Goal: Task Accomplishment & Management: Complete application form

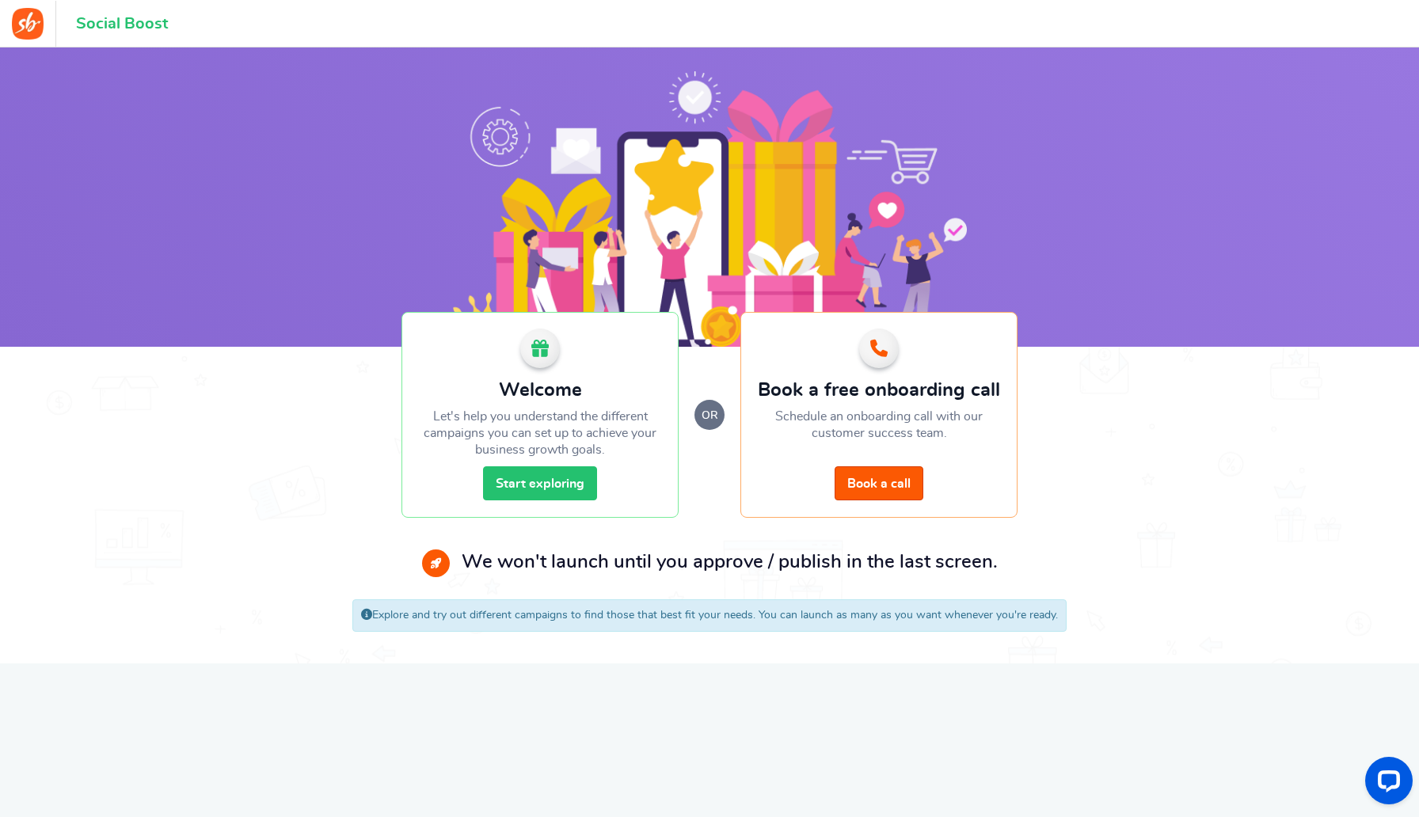
click at [516, 474] on link "Start exploring" at bounding box center [540, 483] width 114 height 34
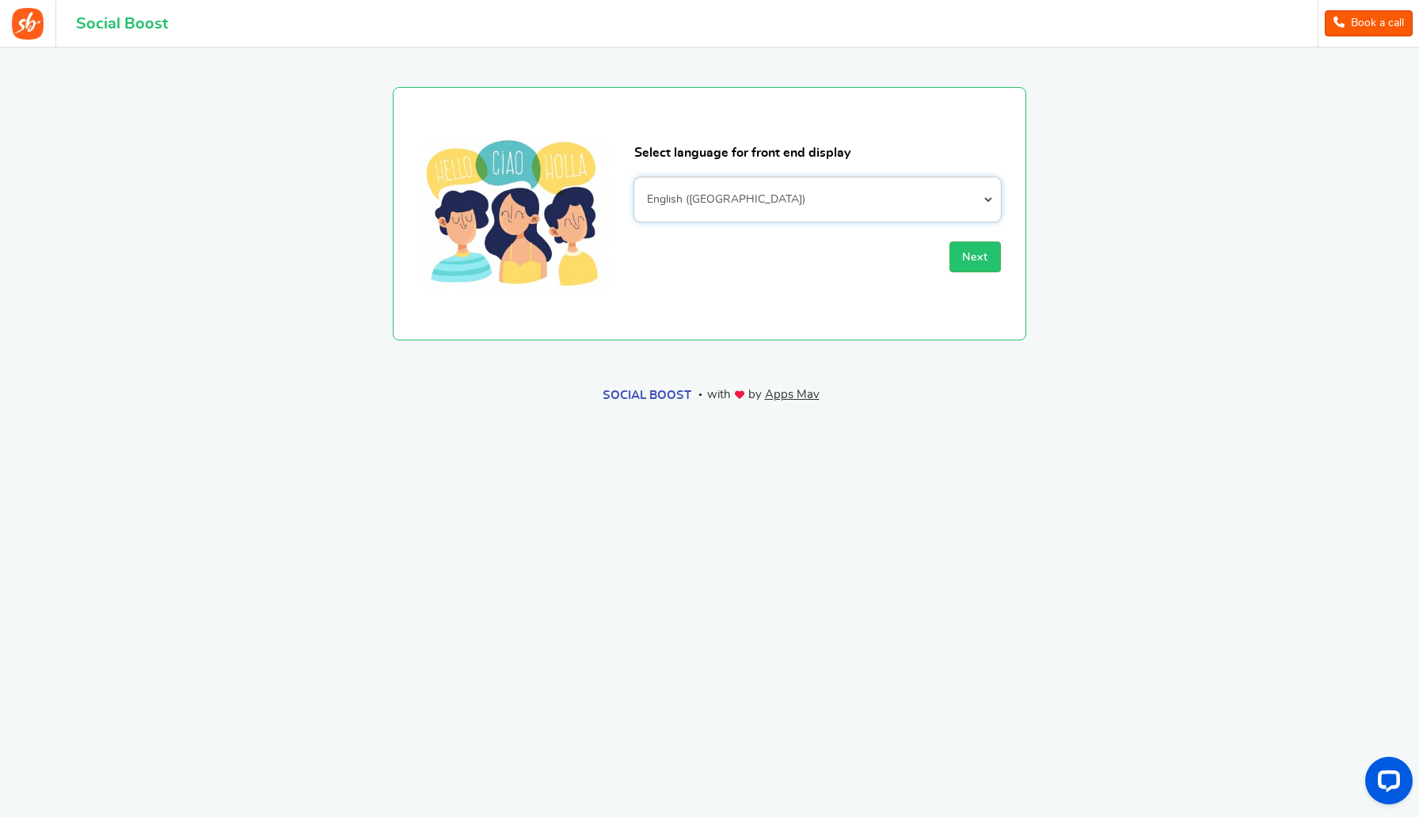
click at [800, 182] on select "Afrikaans Albanian Arabic Armenian Azerbaijani Basque Belarusian Bengali Bosnia…" at bounding box center [817, 199] width 367 height 44
click at [634, 177] on select "Afrikaans Albanian Arabic Armenian Azerbaijani Basque Belarusian Bengali Bosnia…" at bounding box center [817, 199] width 367 height 44
click at [955, 270] on button "Next" at bounding box center [975, 257] width 51 height 31
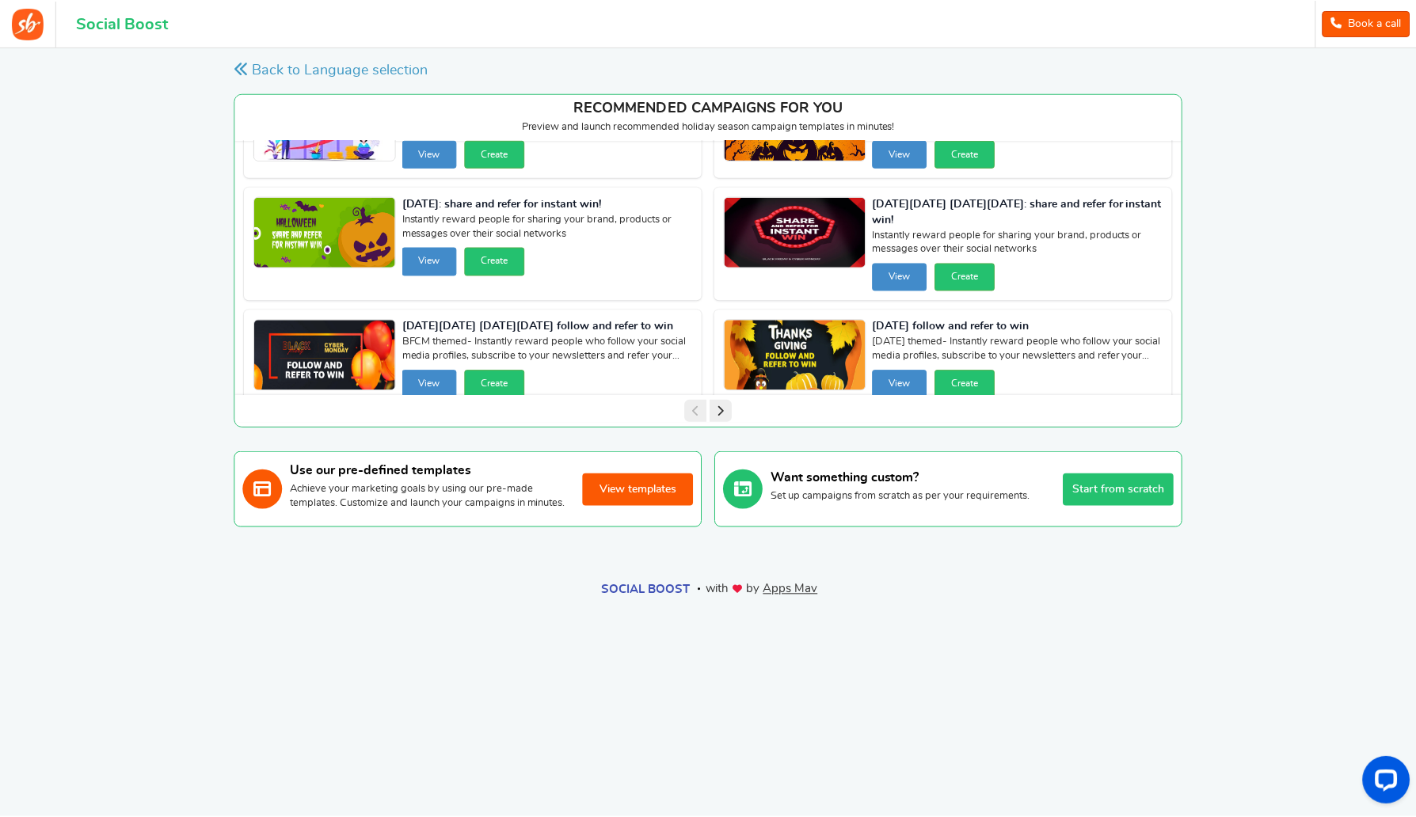
scroll to position [91, 0]
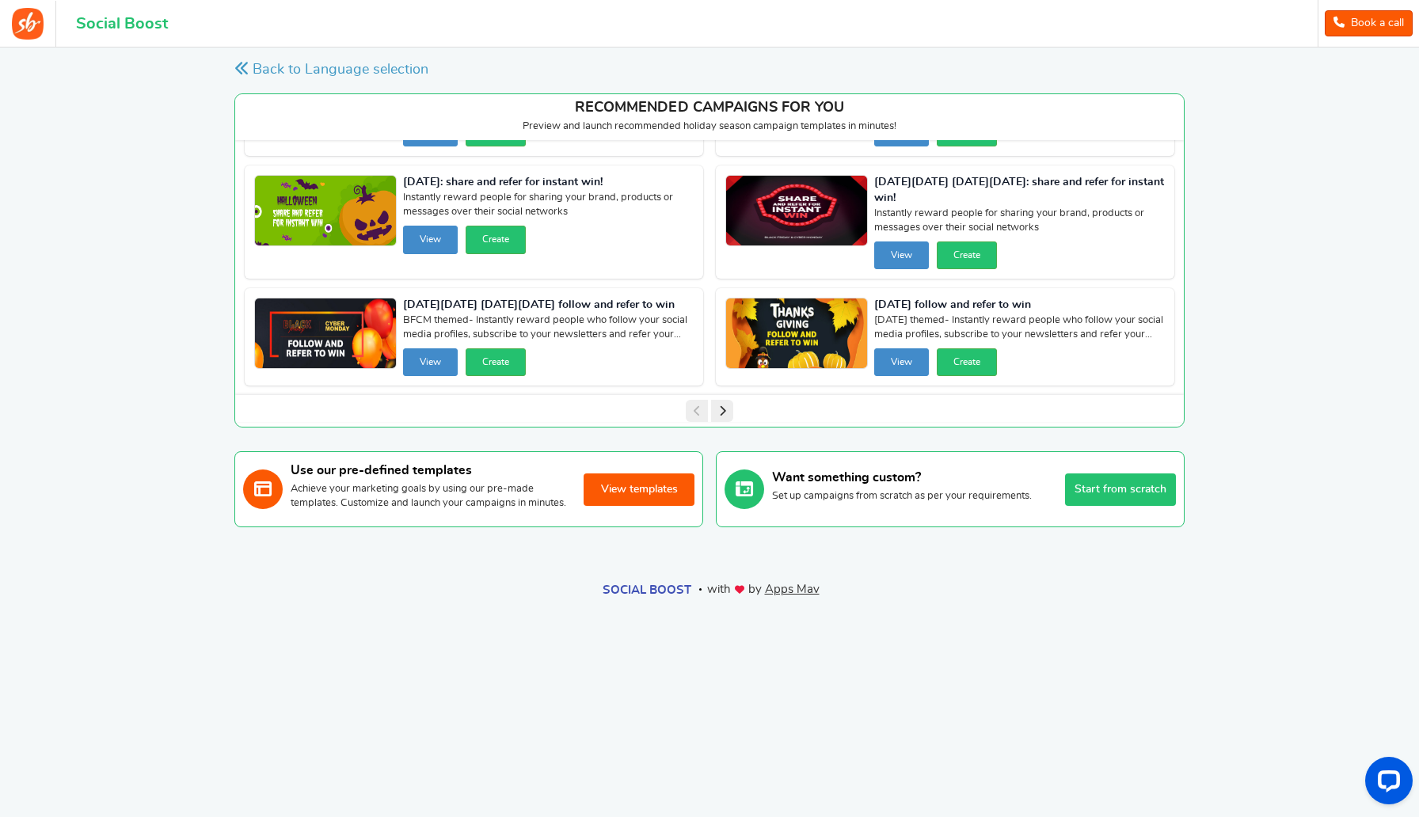
click at [624, 496] on button "View templates" at bounding box center [639, 490] width 111 height 32
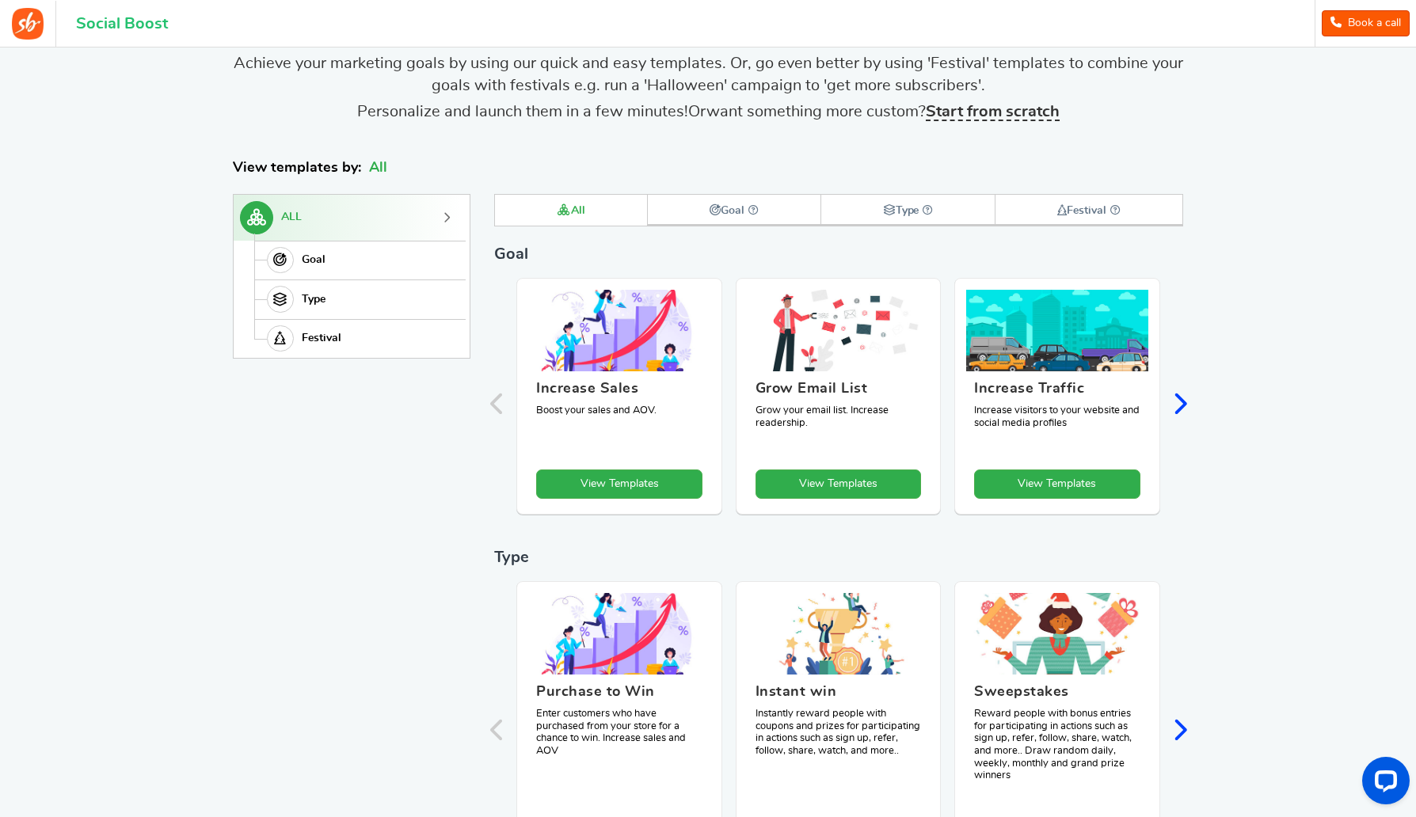
scroll to position [373, 0]
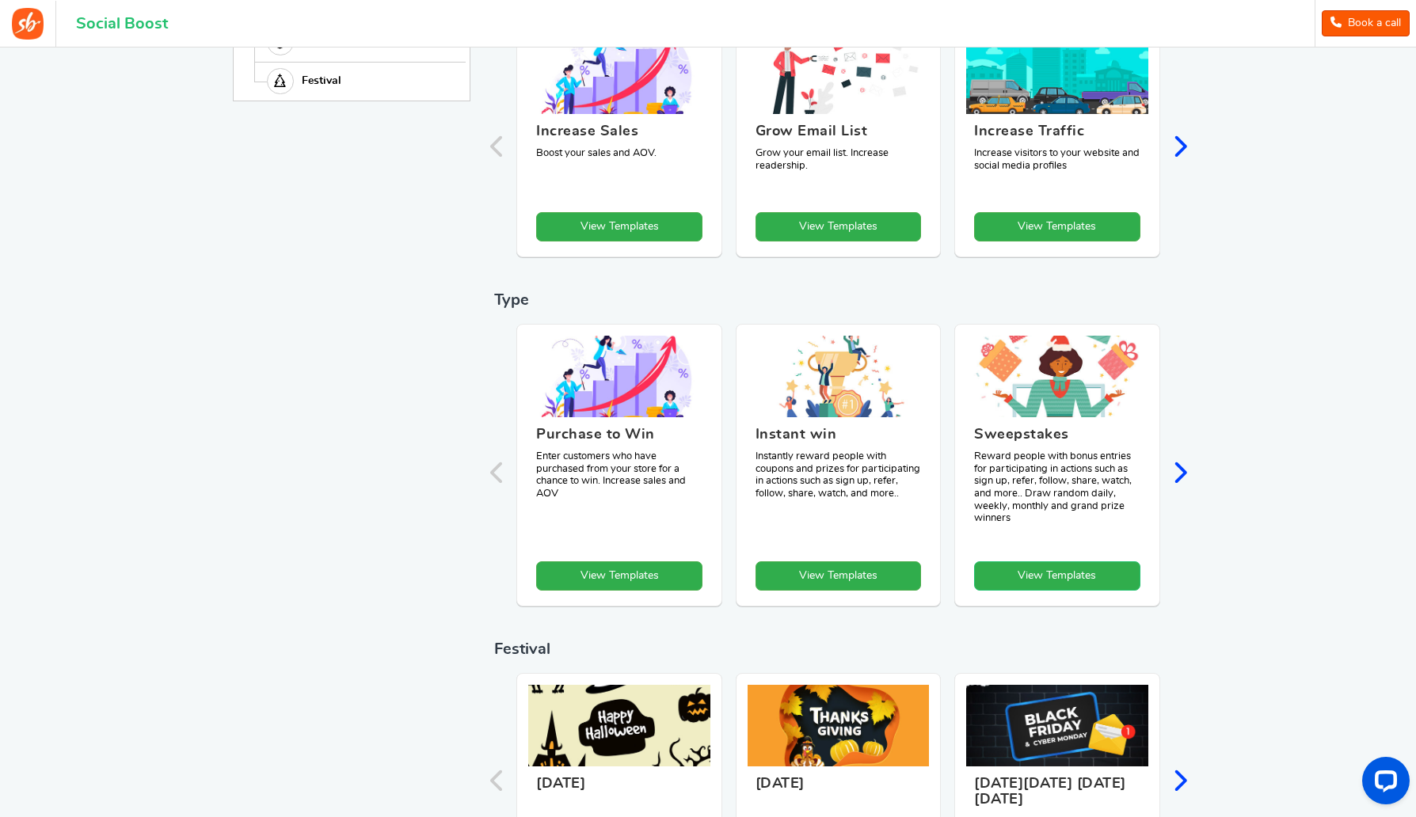
click at [1028, 567] on link "View Templates" at bounding box center [1057, 576] width 166 height 29
click at [1071, 577] on link "View Templates" at bounding box center [1056, 576] width 166 height 29
click at [1051, 416] on div "Sweepstakes Reward people with bonus entries for participating in actions such …" at bounding box center [1057, 465] width 206 height 283
click at [1105, 442] on h3 "Sweepstakes" at bounding box center [1057, 439] width 166 height 24
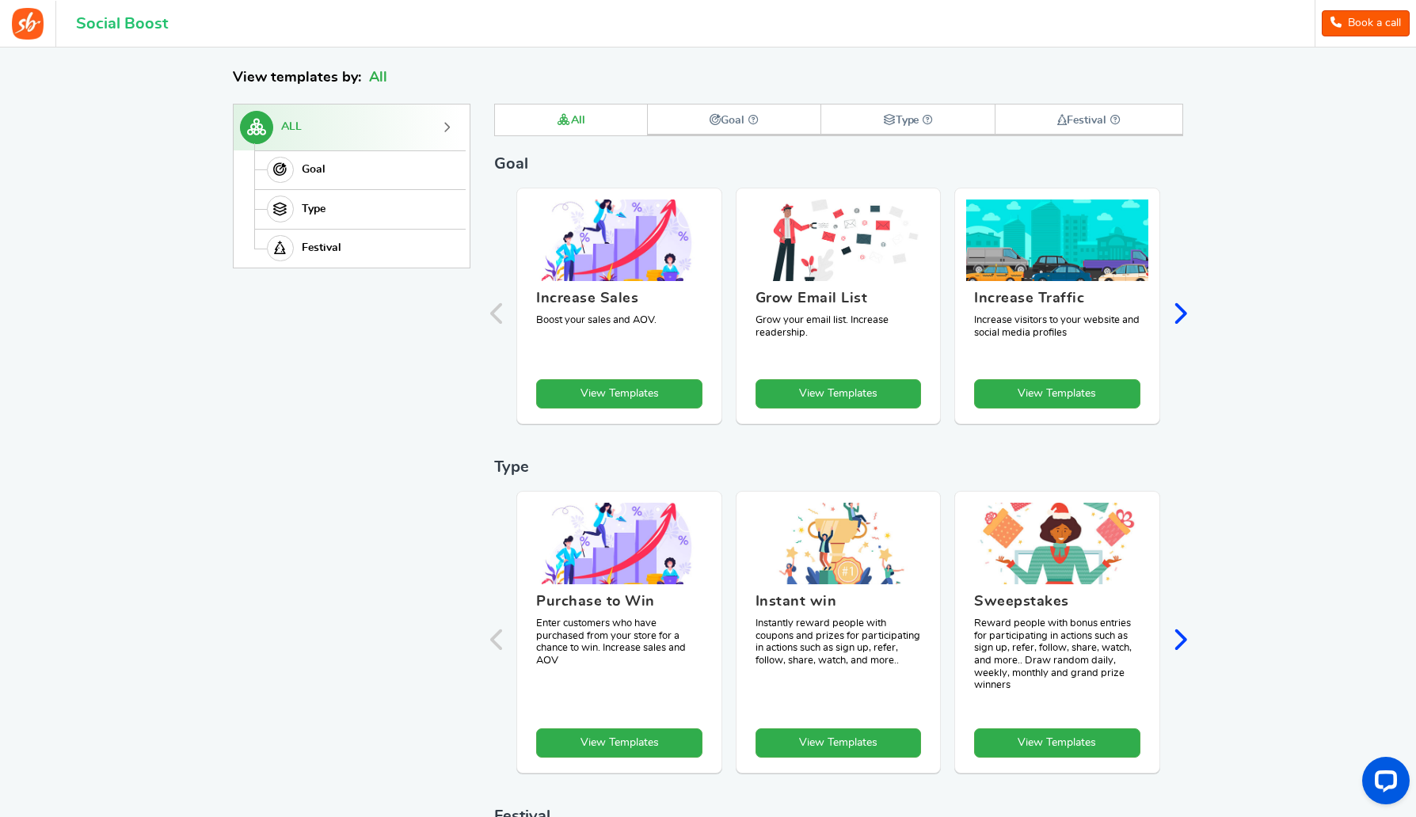
scroll to position [302, 0]
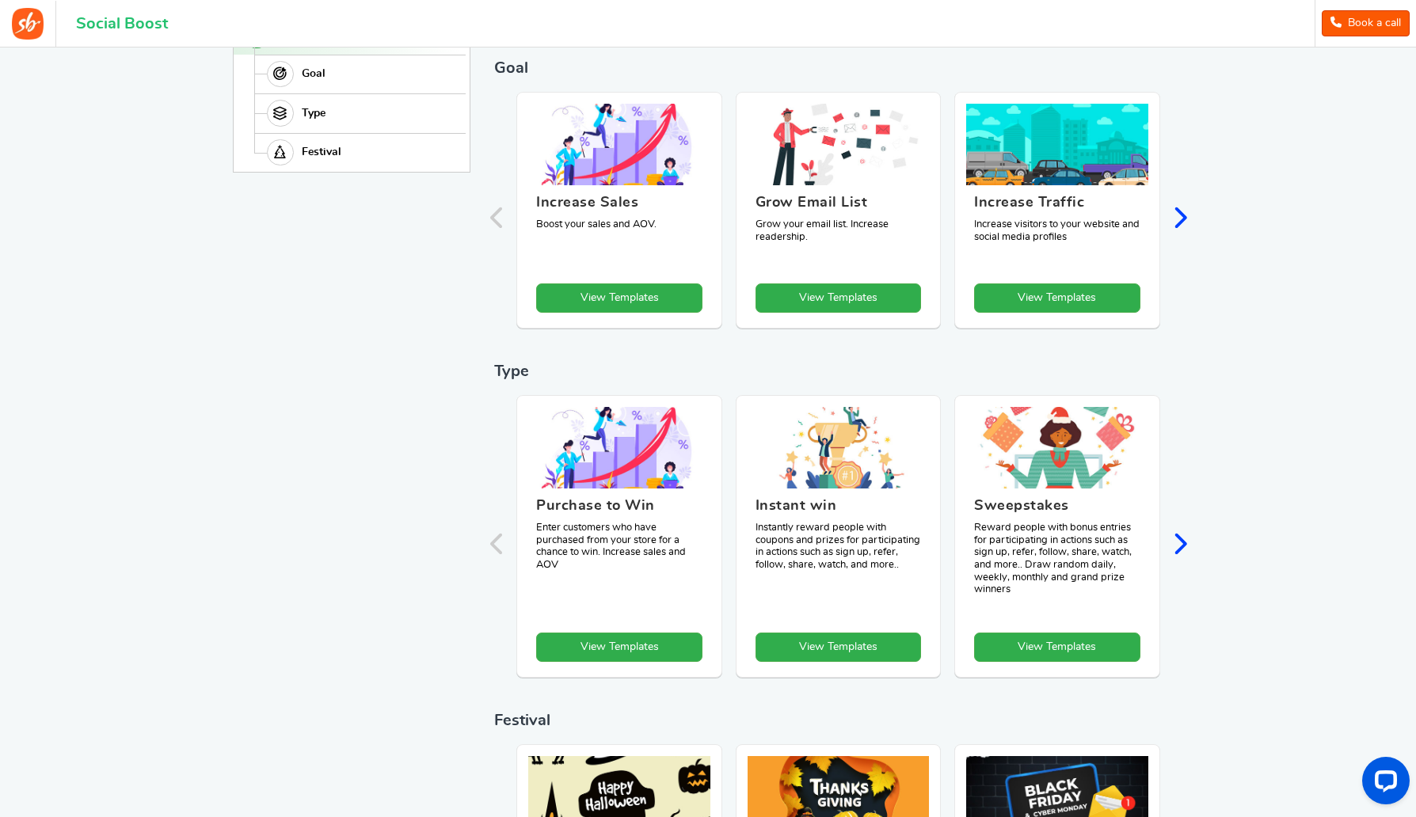
click at [1033, 280] on figcaption "Increase Traffic Increase visitors to your website and social media profiles" at bounding box center [1057, 234] width 182 height 98
click at [1098, 170] on img at bounding box center [1056, 144] width 191 height 86
click at [1018, 306] on link "View Templates" at bounding box center [1057, 298] width 166 height 29
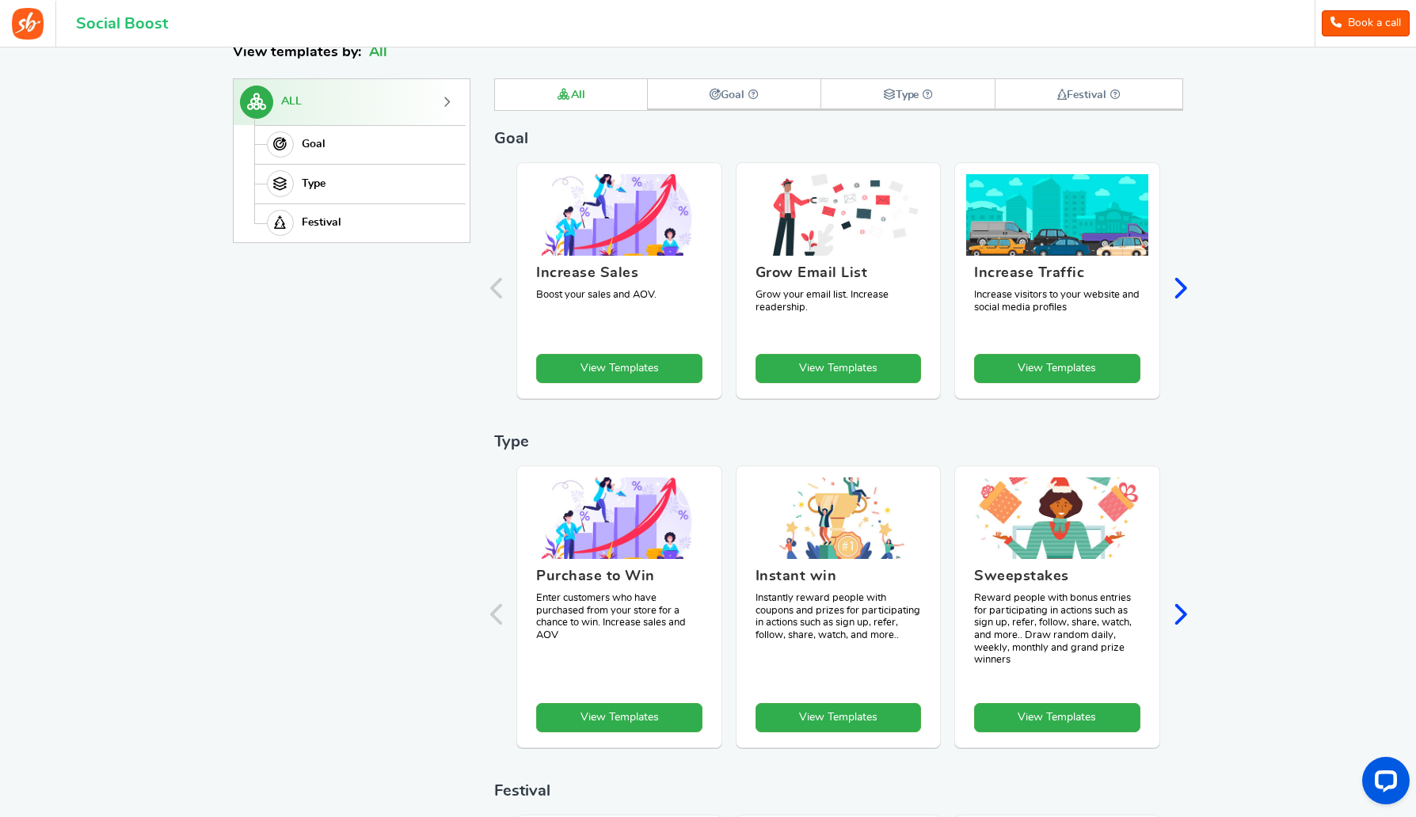
scroll to position [234, 0]
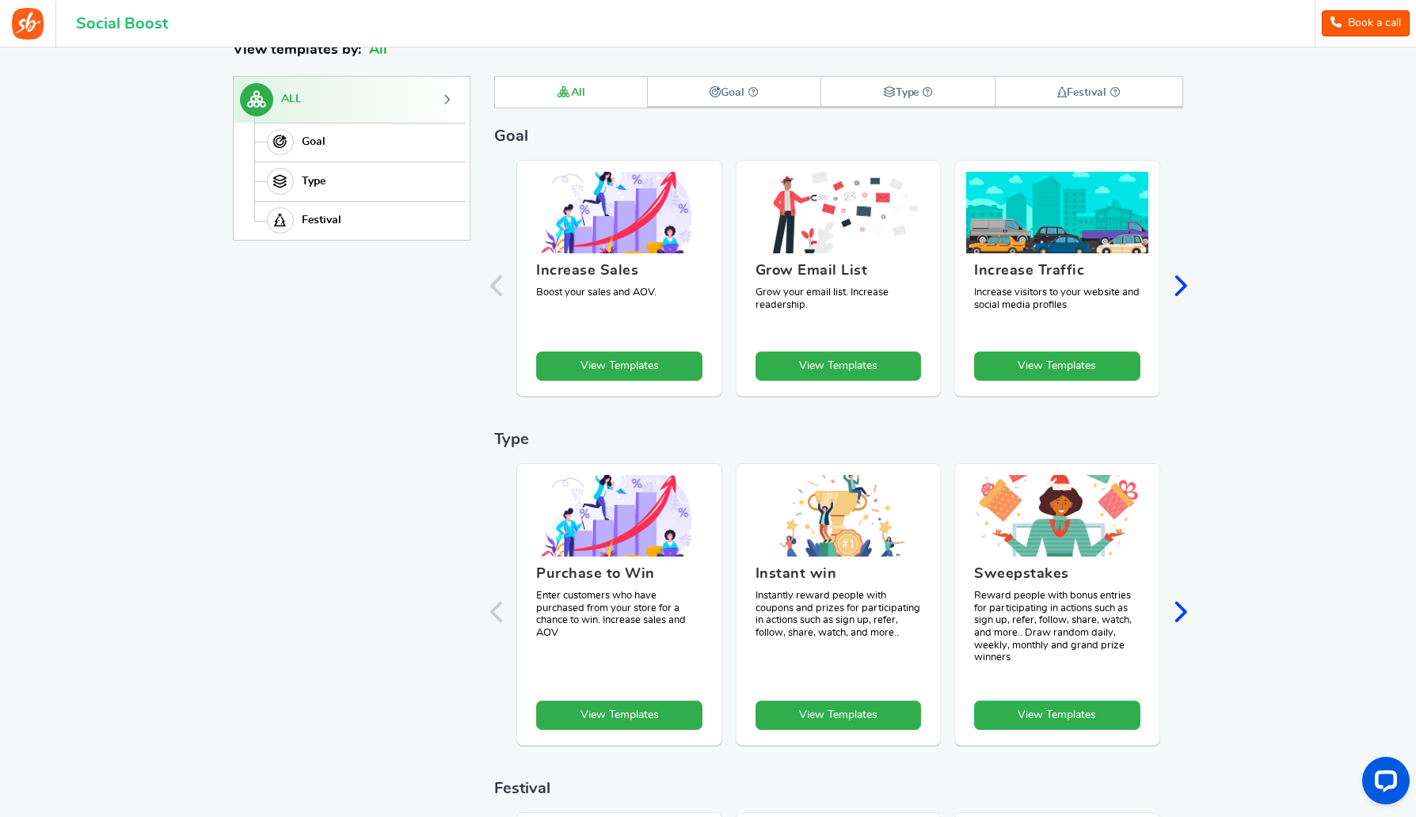
click at [1034, 712] on link "View Templates" at bounding box center [1057, 715] width 166 height 29
click at [1017, 554] on img at bounding box center [1056, 516] width 191 height 86
click at [1013, 525] on img at bounding box center [1056, 516] width 191 height 86
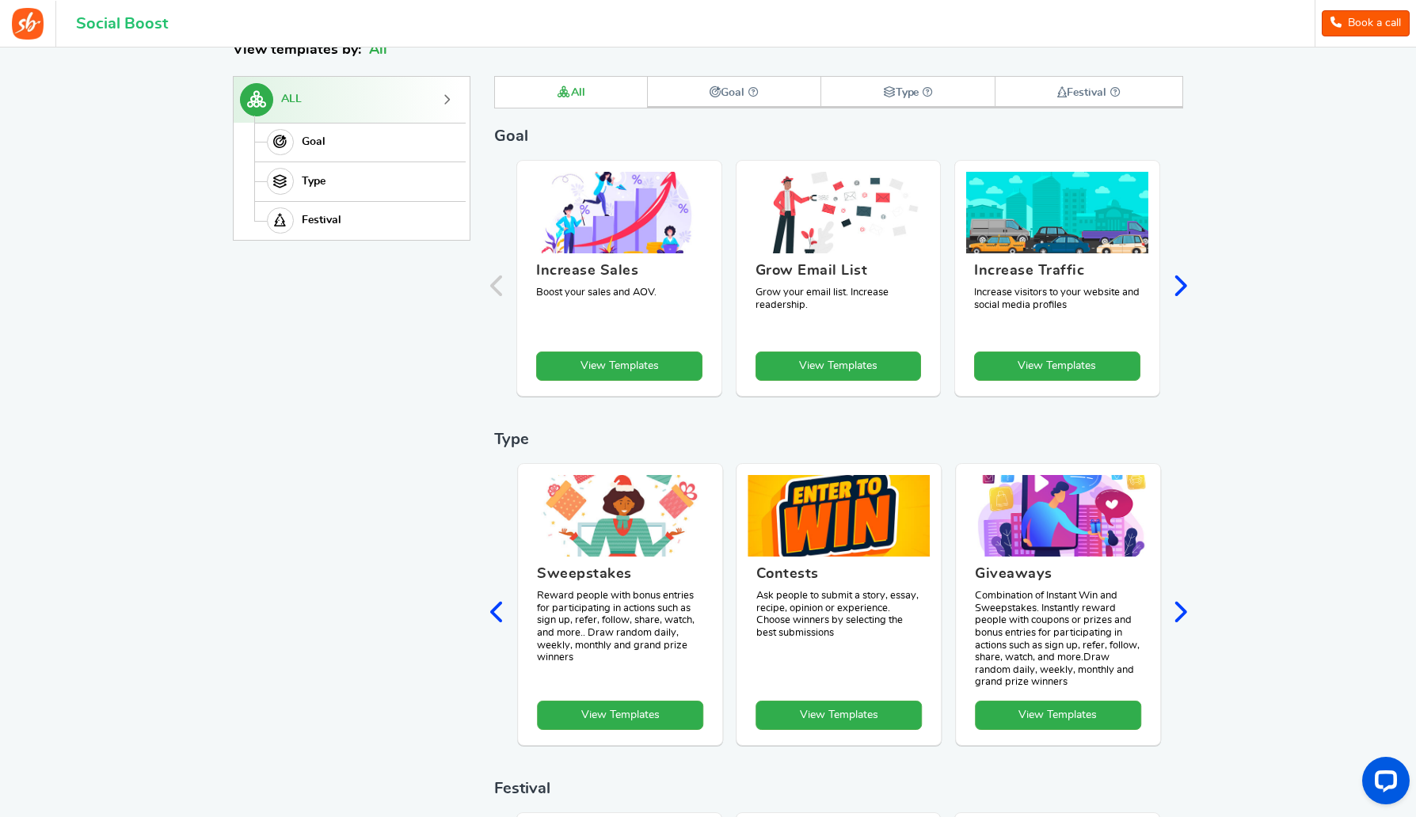
click at [1024, 501] on img at bounding box center [1057, 516] width 191 height 86
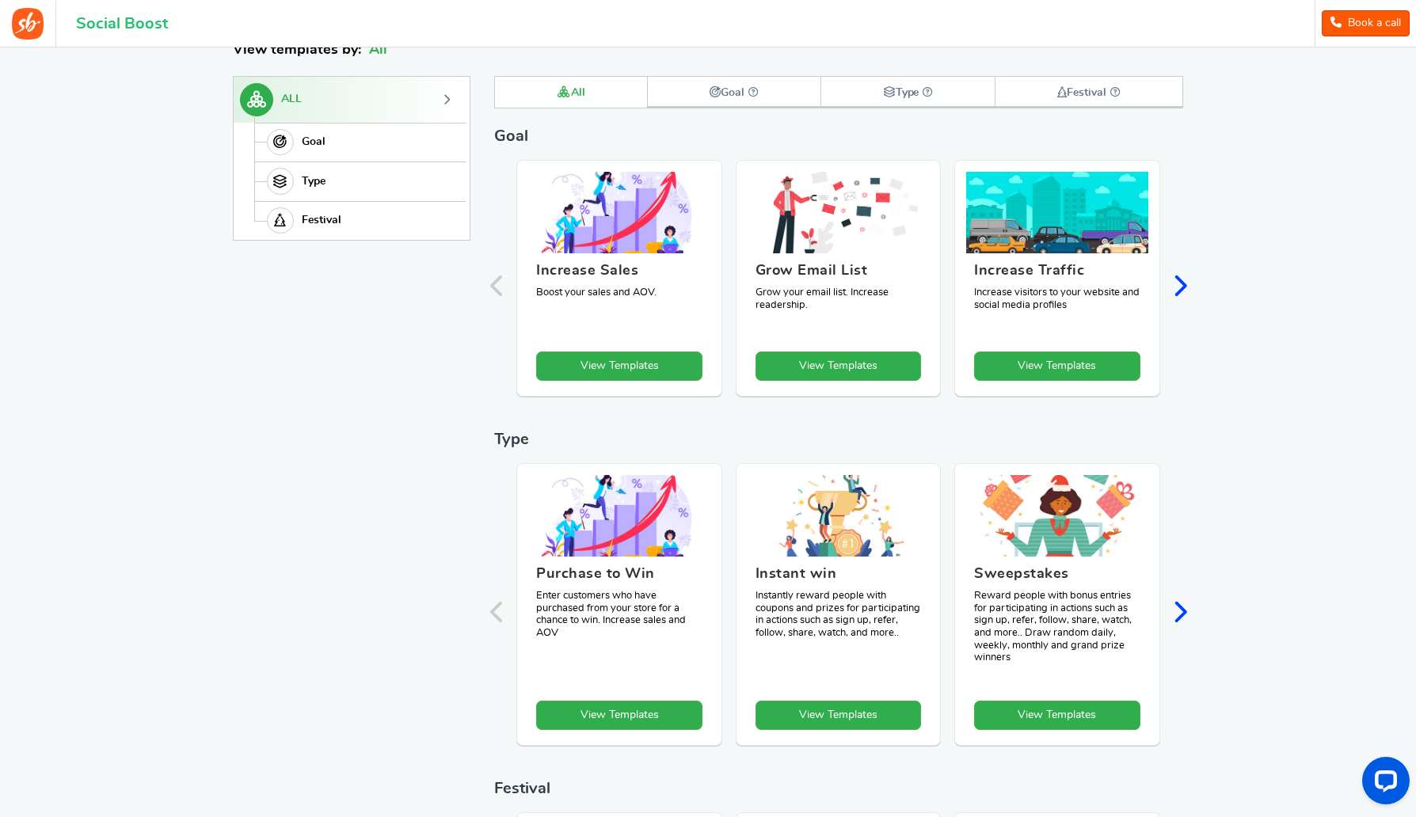
click at [1175, 603] on icon "Next slide" at bounding box center [1179, 612] width 15 height 24
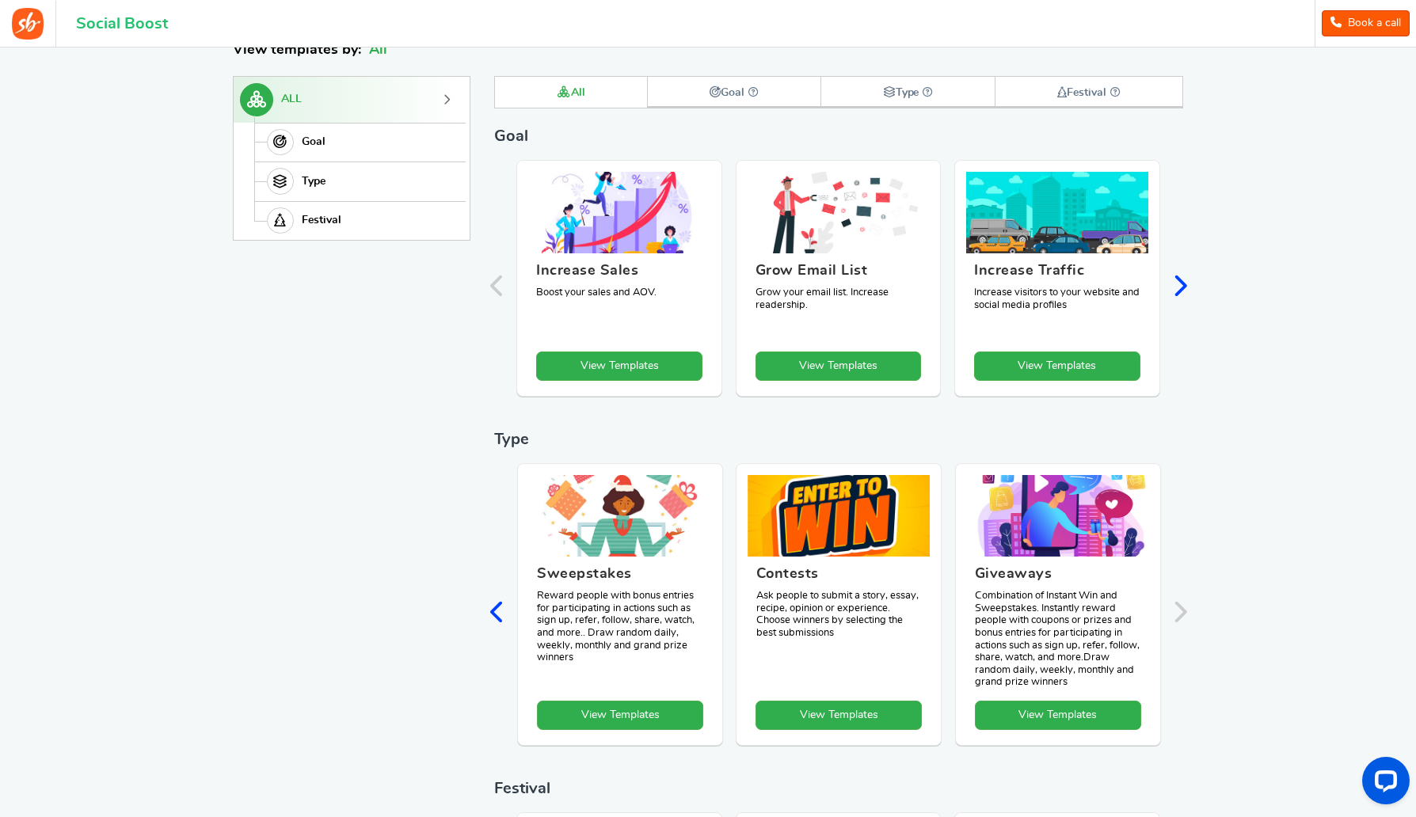
click at [989, 655] on figcaption "Giveaways Combination of Instant Win and Sweepstakes. Instantly reward people w…" at bounding box center [1058, 629] width 182 height 144
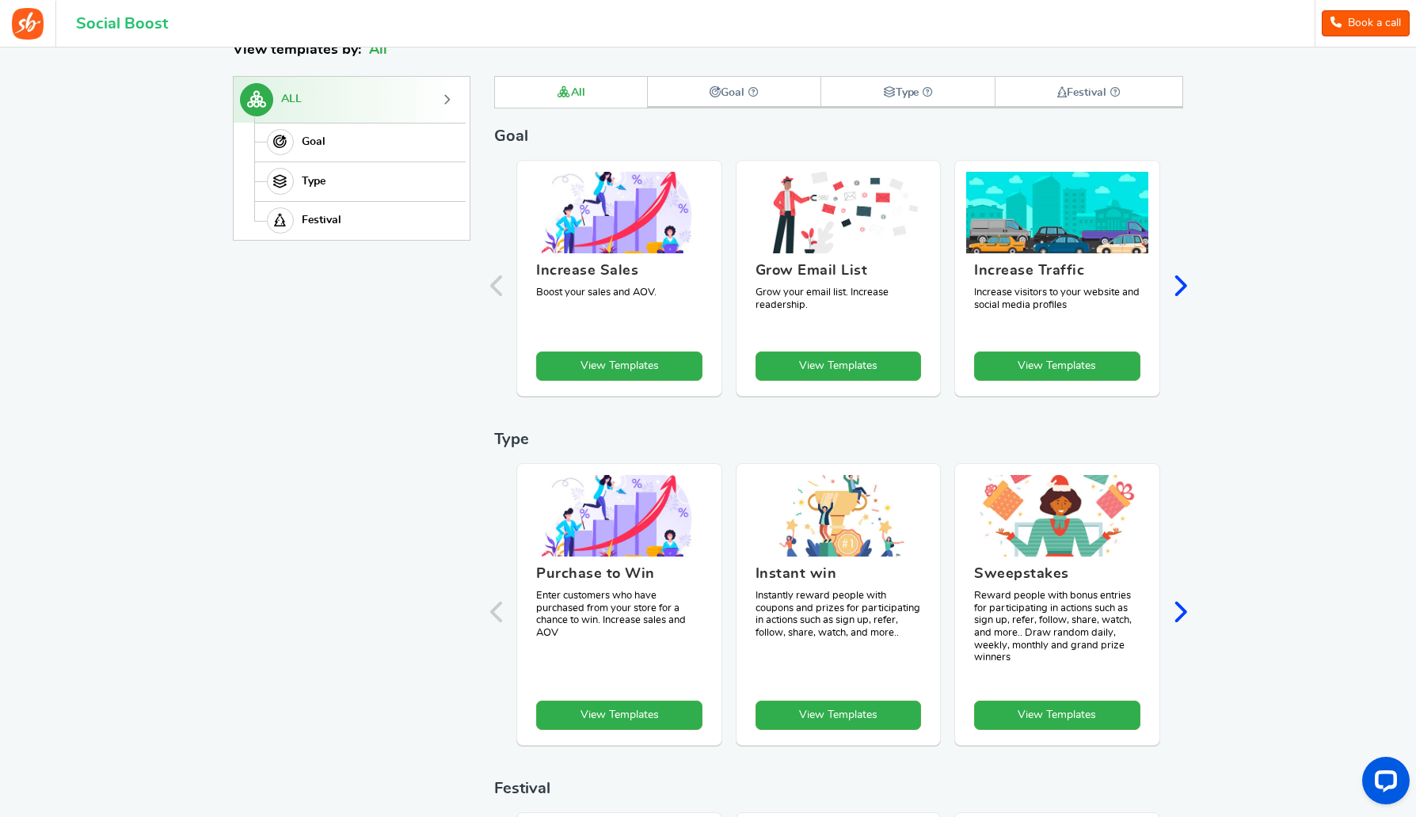
click at [1175, 609] on icon "Next slide" at bounding box center [1179, 612] width 15 height 24
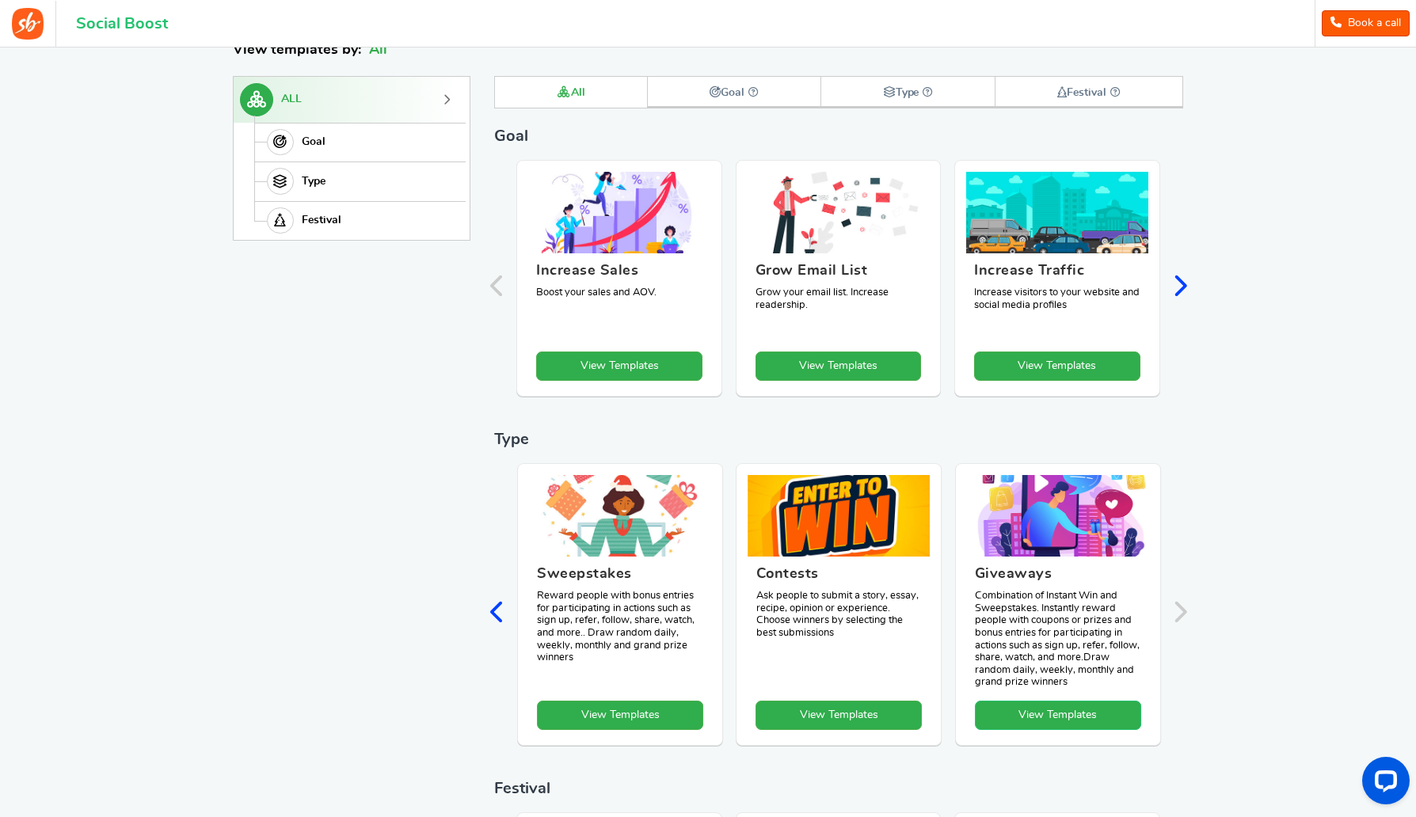
click at [1051, 726] on link "View Templates" at bounding box center [1058, 715] width 166 height 29
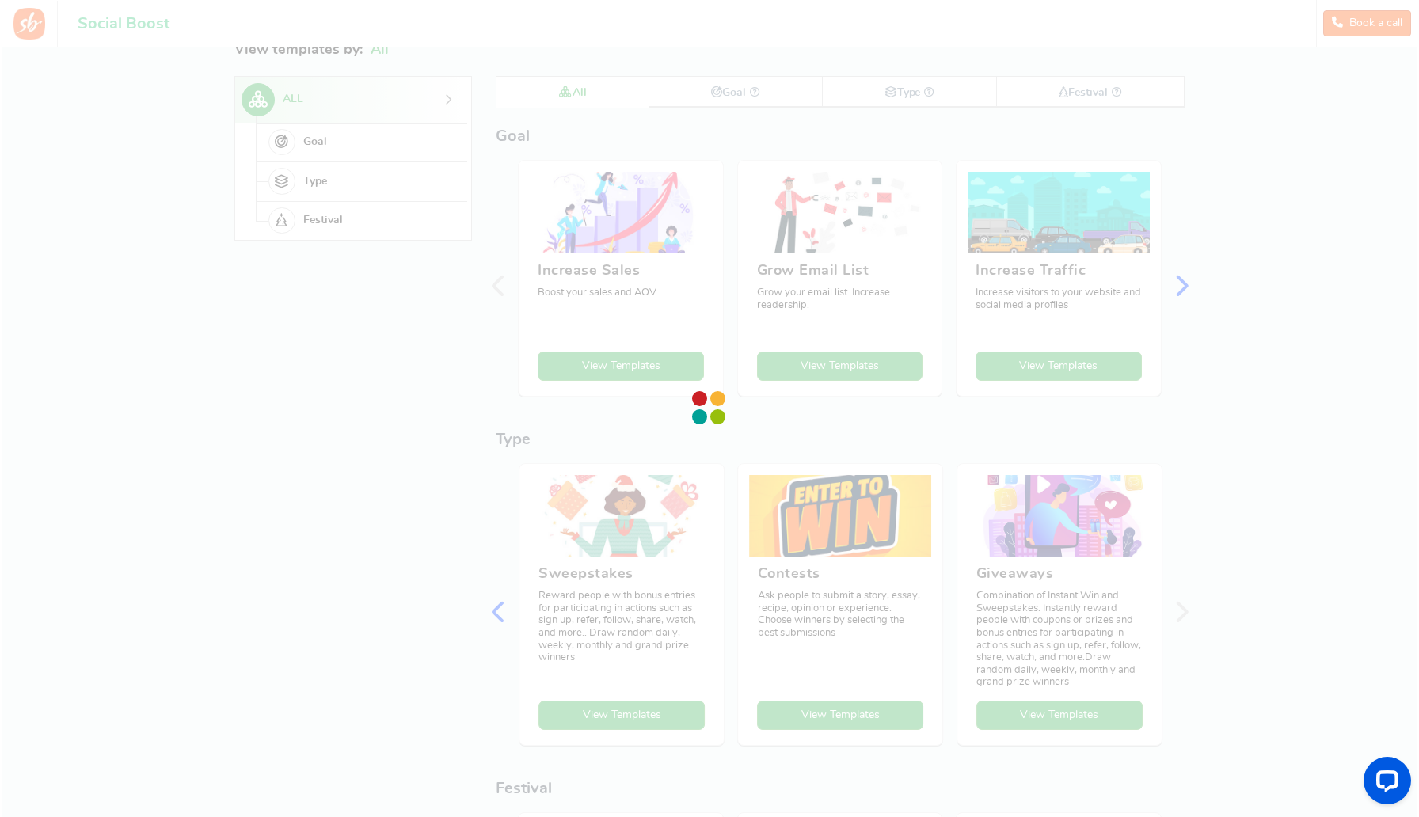
scroll to position [0, 0]
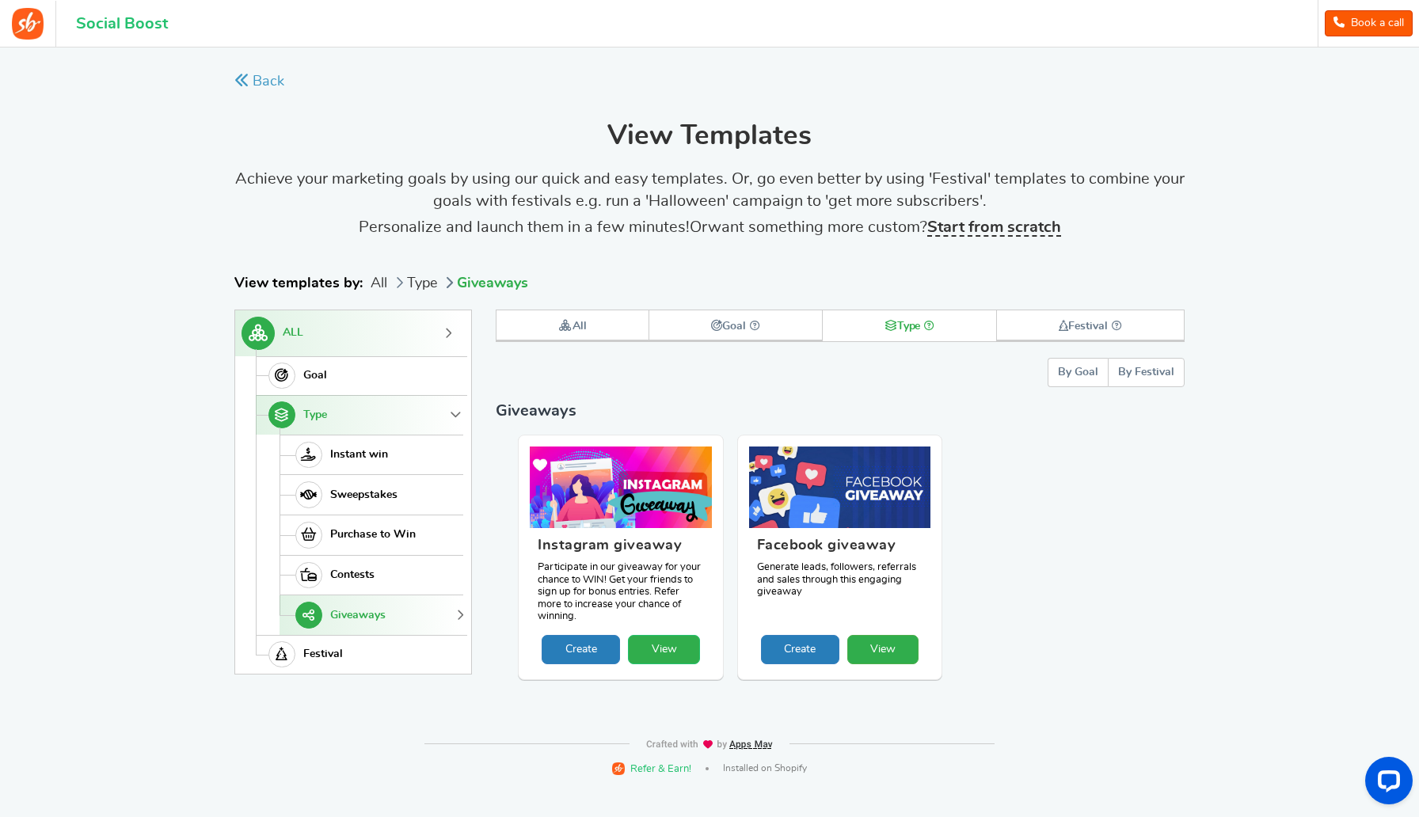
click at [664, 649] on link "View" at bounding box center [664, 649] width 72 height 29
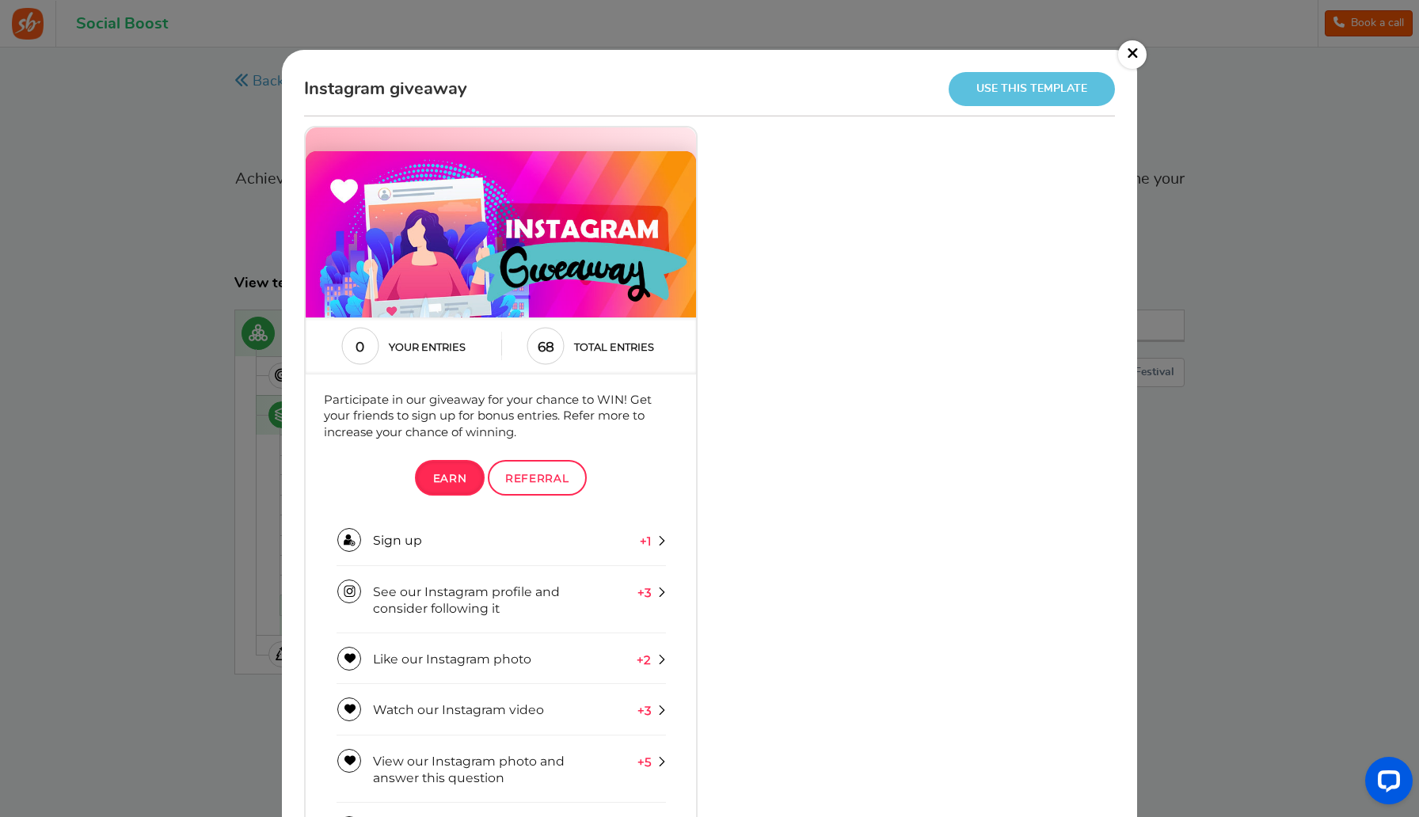
click at [1015, 79] on link "Use this template" at bounding box center [1032, 89] width 166 height 34
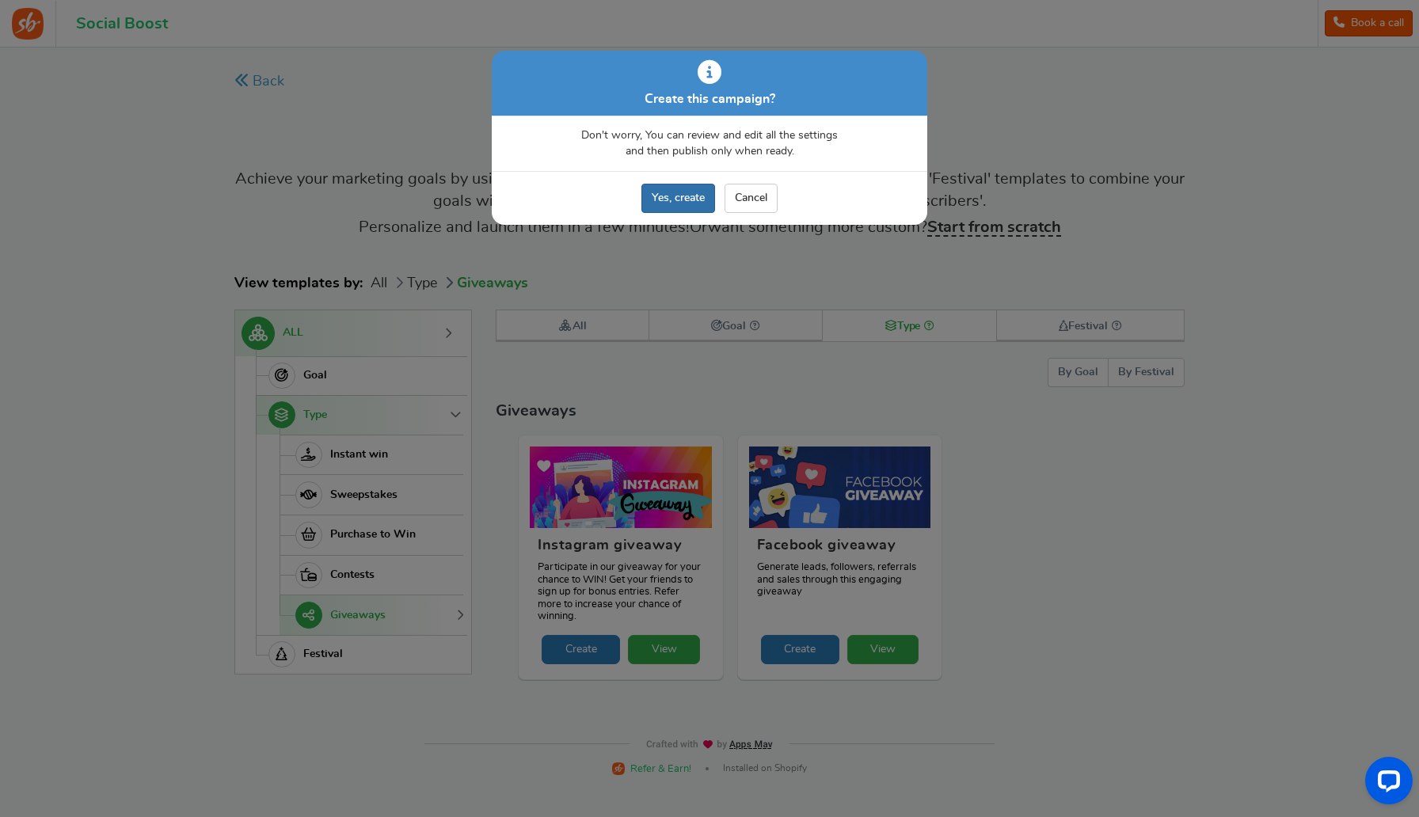
click at [684, 207] on link "Yes, create" at bounding box center [679, 198] width 74 height 29
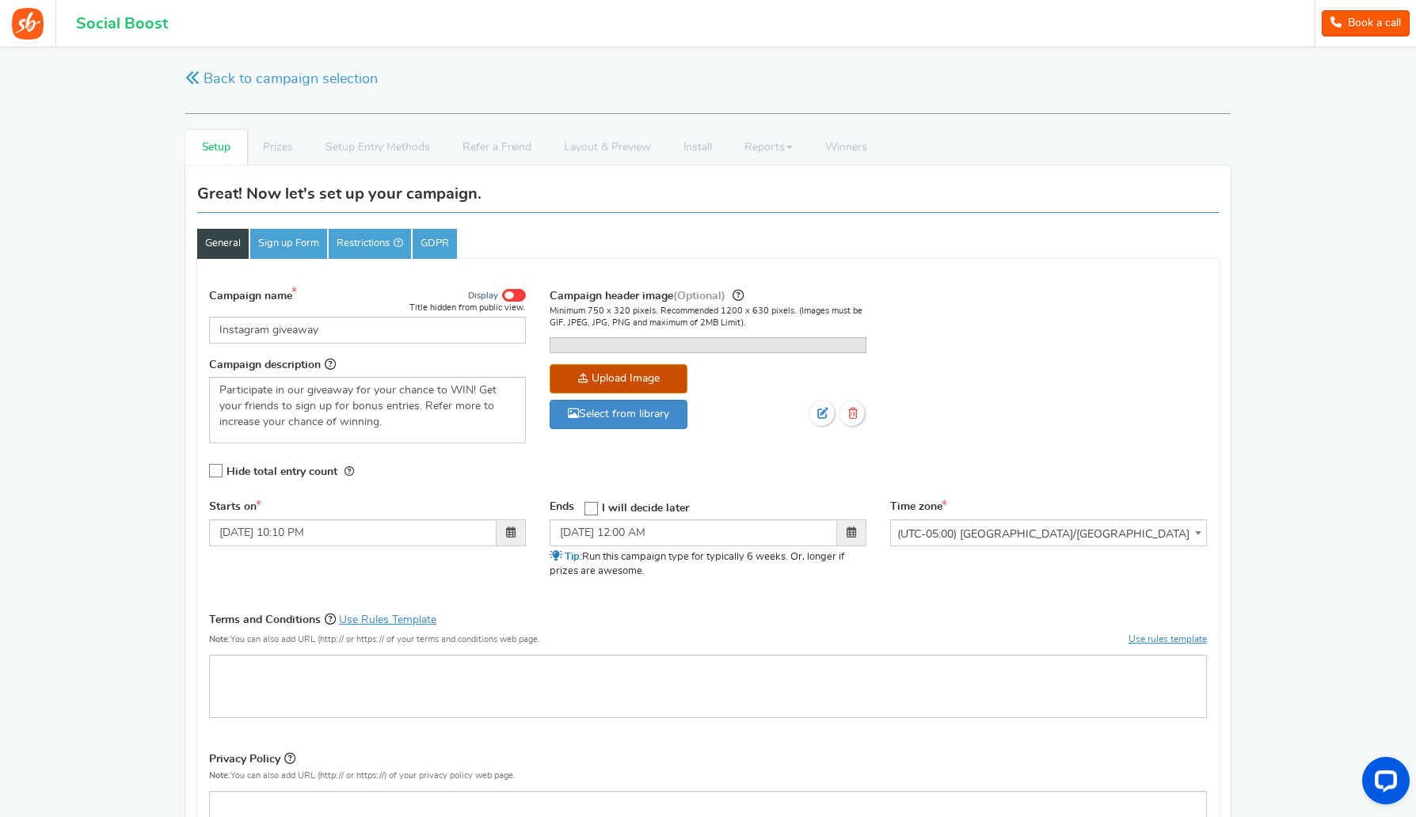
drag, startPoint x: 779, startPoint y: 483, endPoint x: 666, endPoint y: 398, distance: 141.9
click at [642, 429] on link "Select from library" at bounding box center [619, 414] width 138 height 29
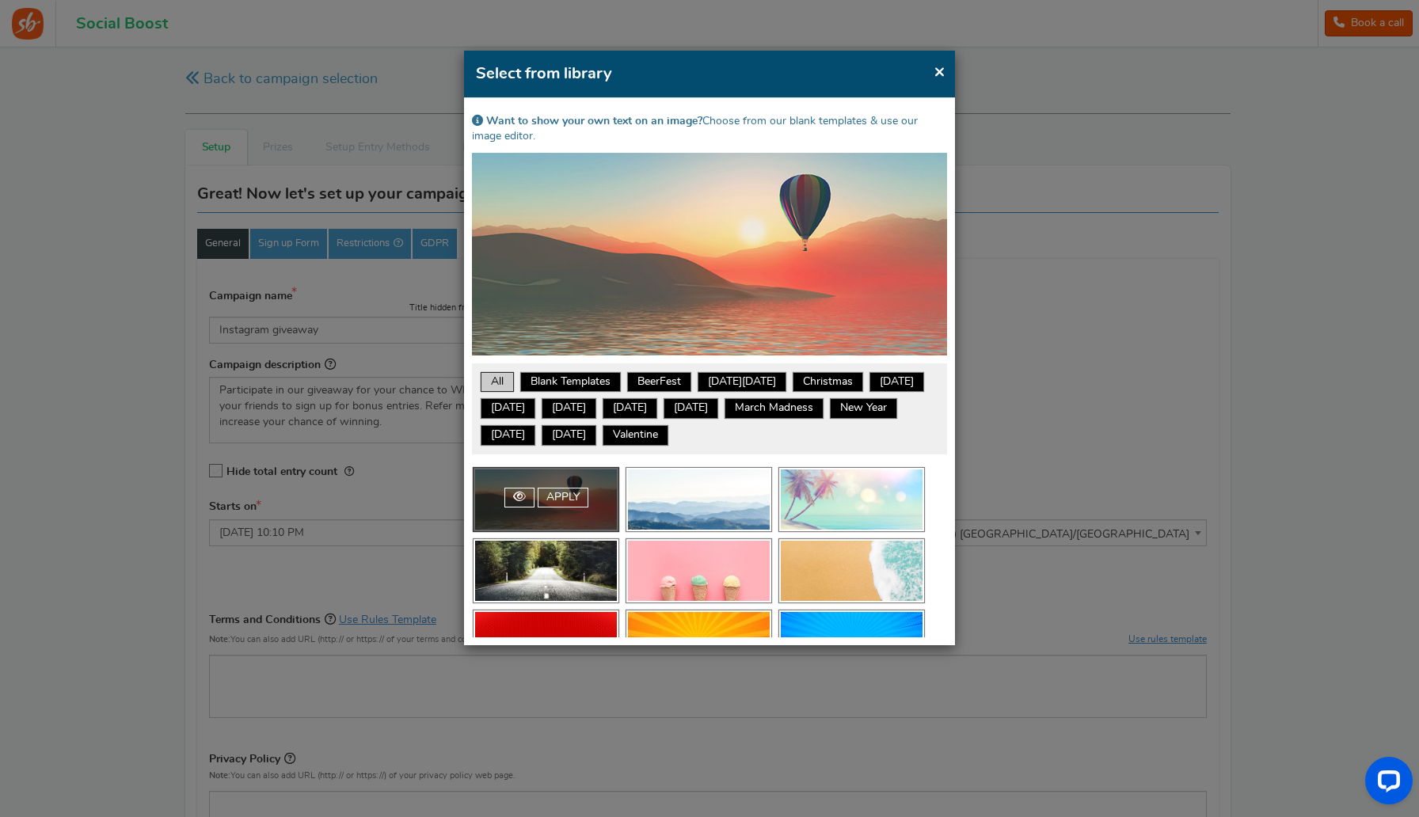
click at [941, 74] on span "×" at bounding box center [940, 72] width 12 height 20
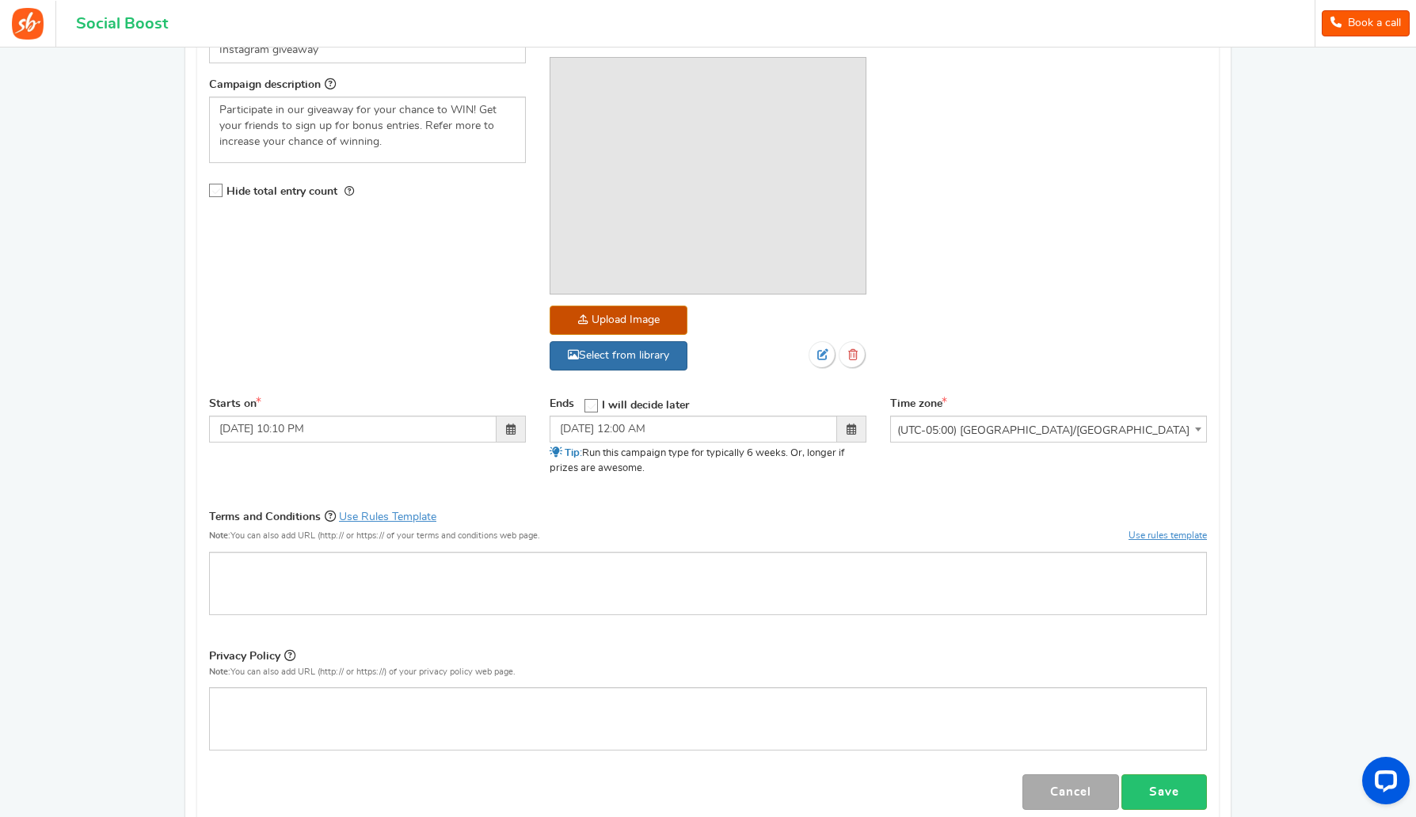
scroll to position [271, 0]
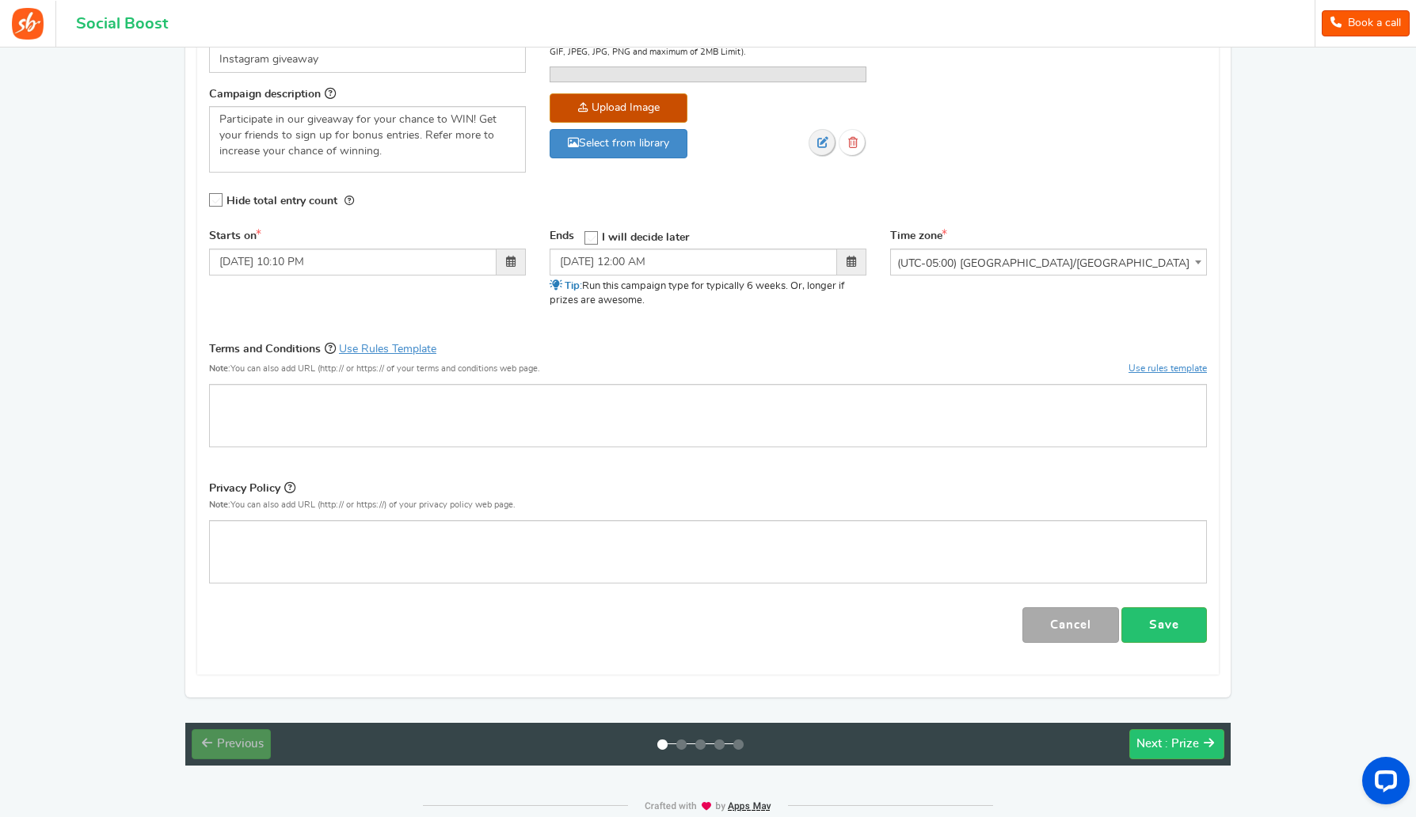
click at [824, 148] on icon at bounding box center [822, 142] width 11 height 11
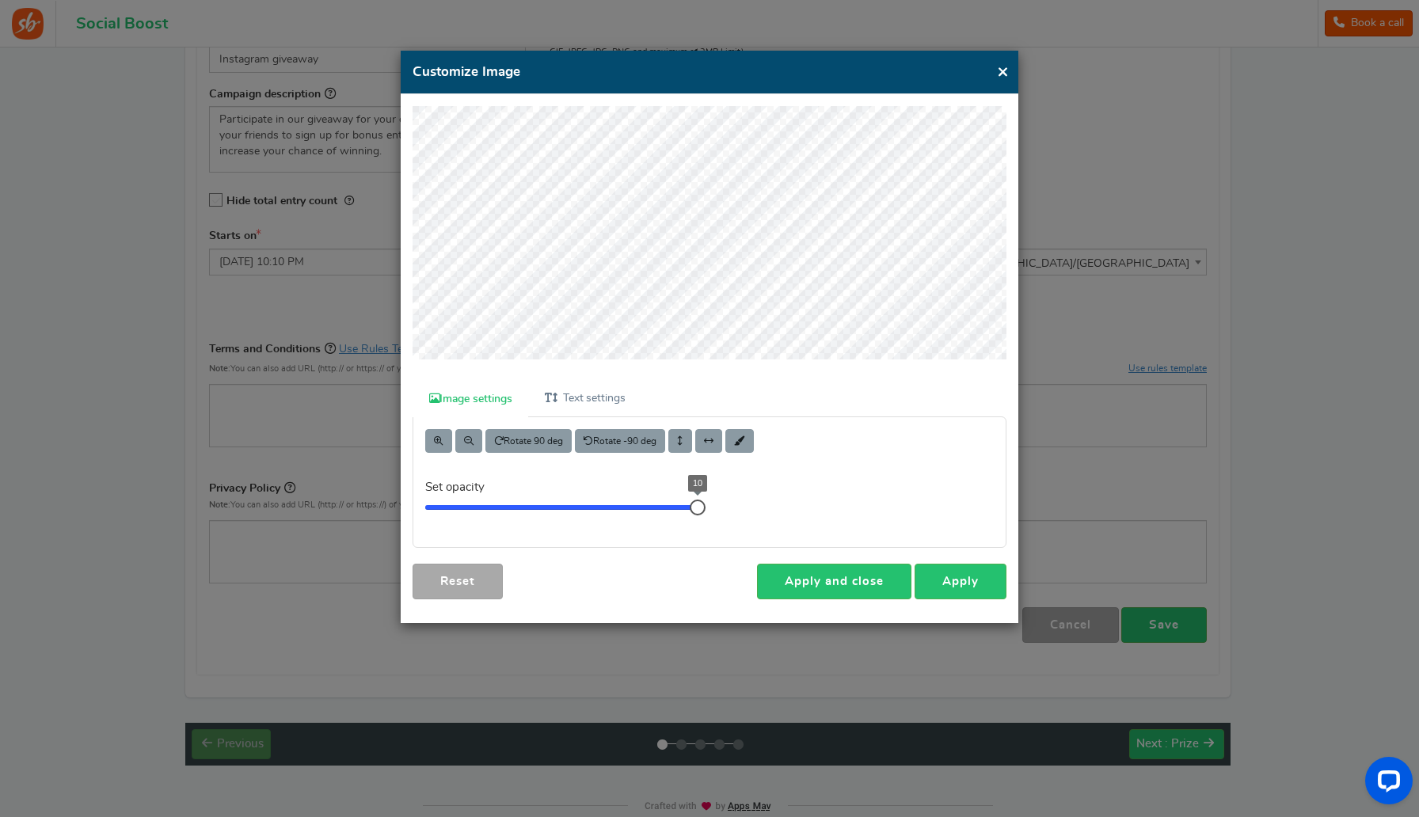
drag, startPoint x: 695, startPoint y: 502, endPoint x: 773, endPoint y: 481, distance: 81.3
click at [774, 486] on div "Rotate 90 deg Rotate -90 deg Set opacity 10" at bounding box center [710, 482] width 616 height 130
click at [465, 441] on span at bounding box center [469, 441] width 10 height 10
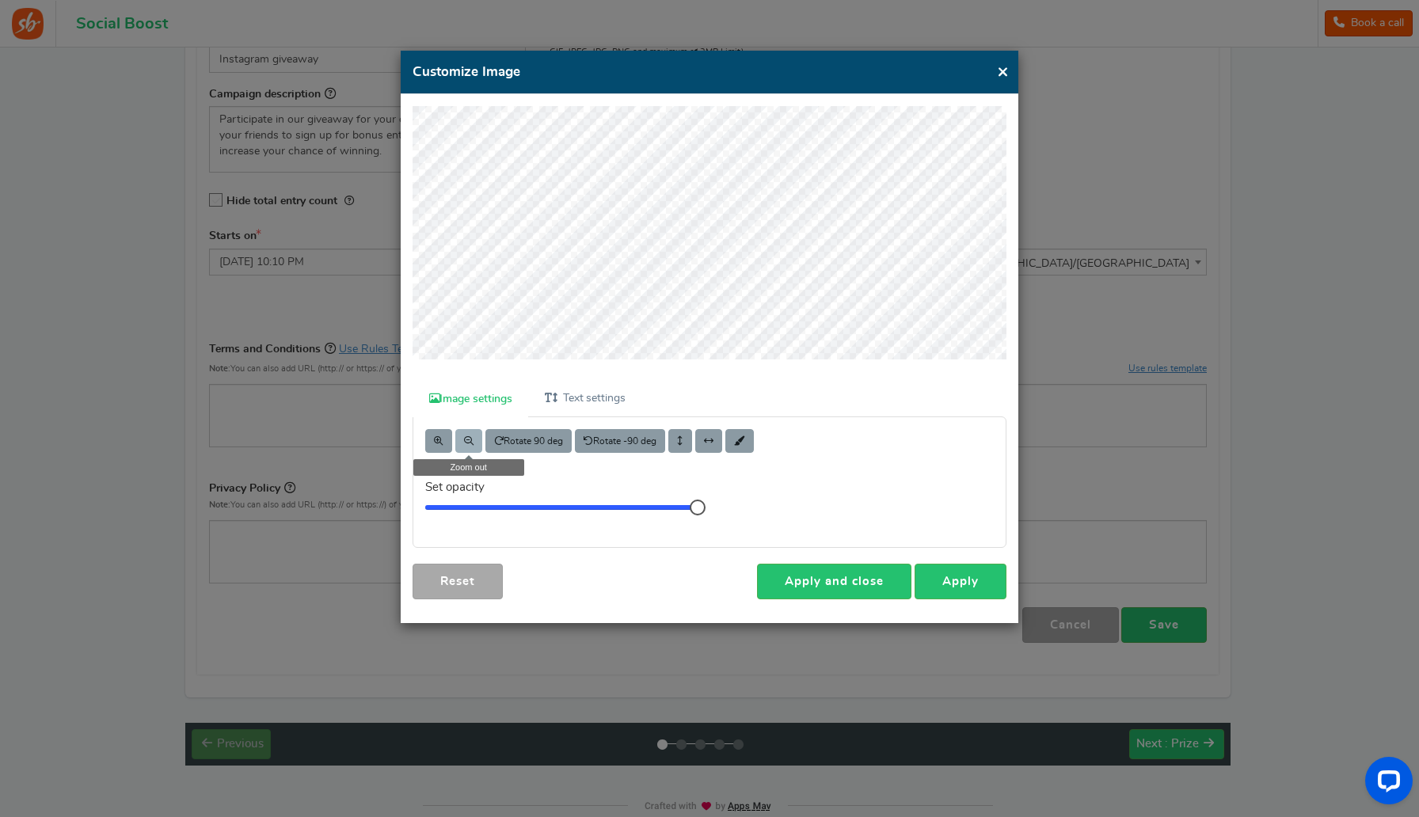
click at [465, 441] on span at bounding box center [469, 441] width 10 height 10
click at [946, 596] on link "Apply" at bounding box center [961, 582] width 92 height 36
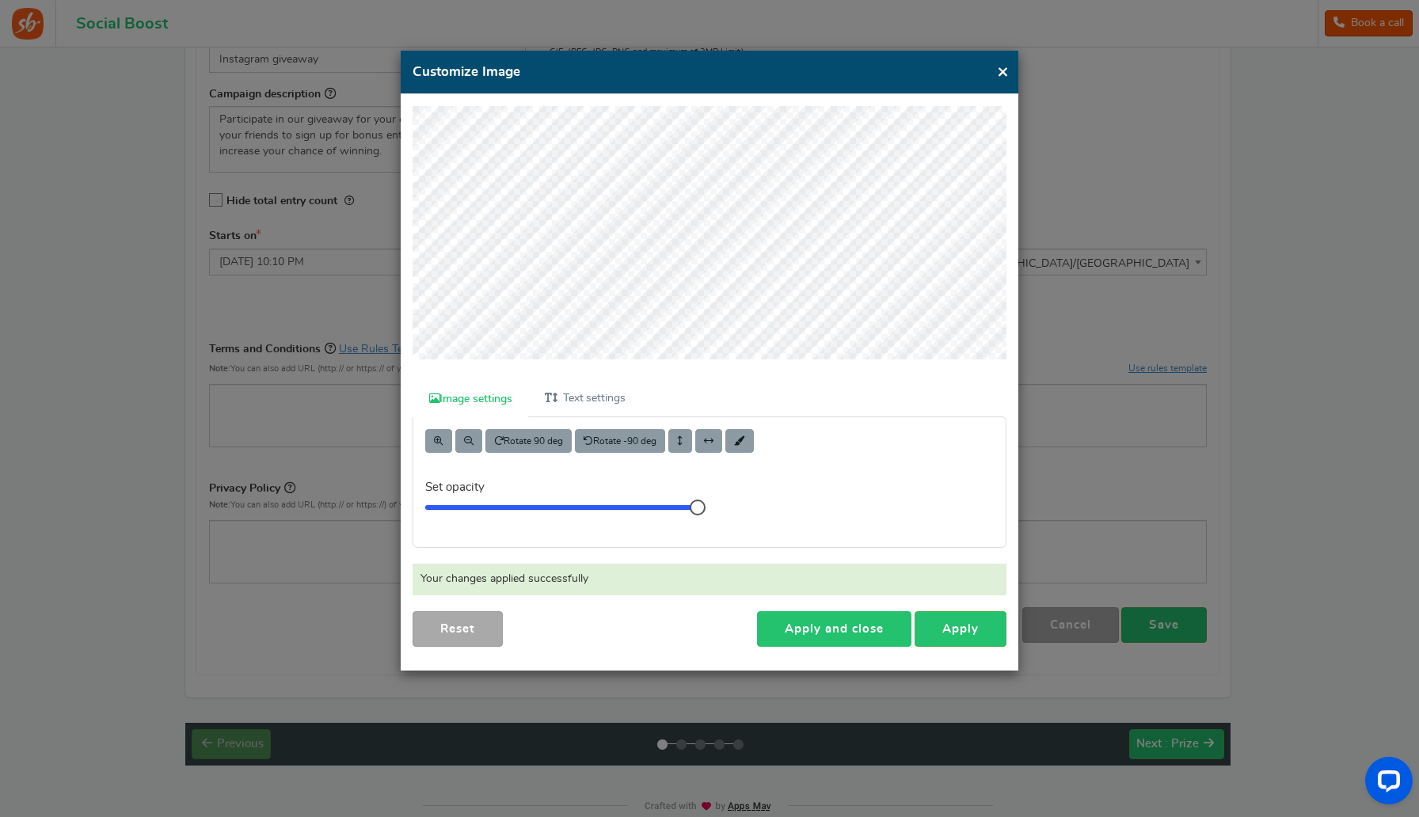
click at [841, 638] on link "Apply and close" at bounding box center [834, 629] width 154 height 36
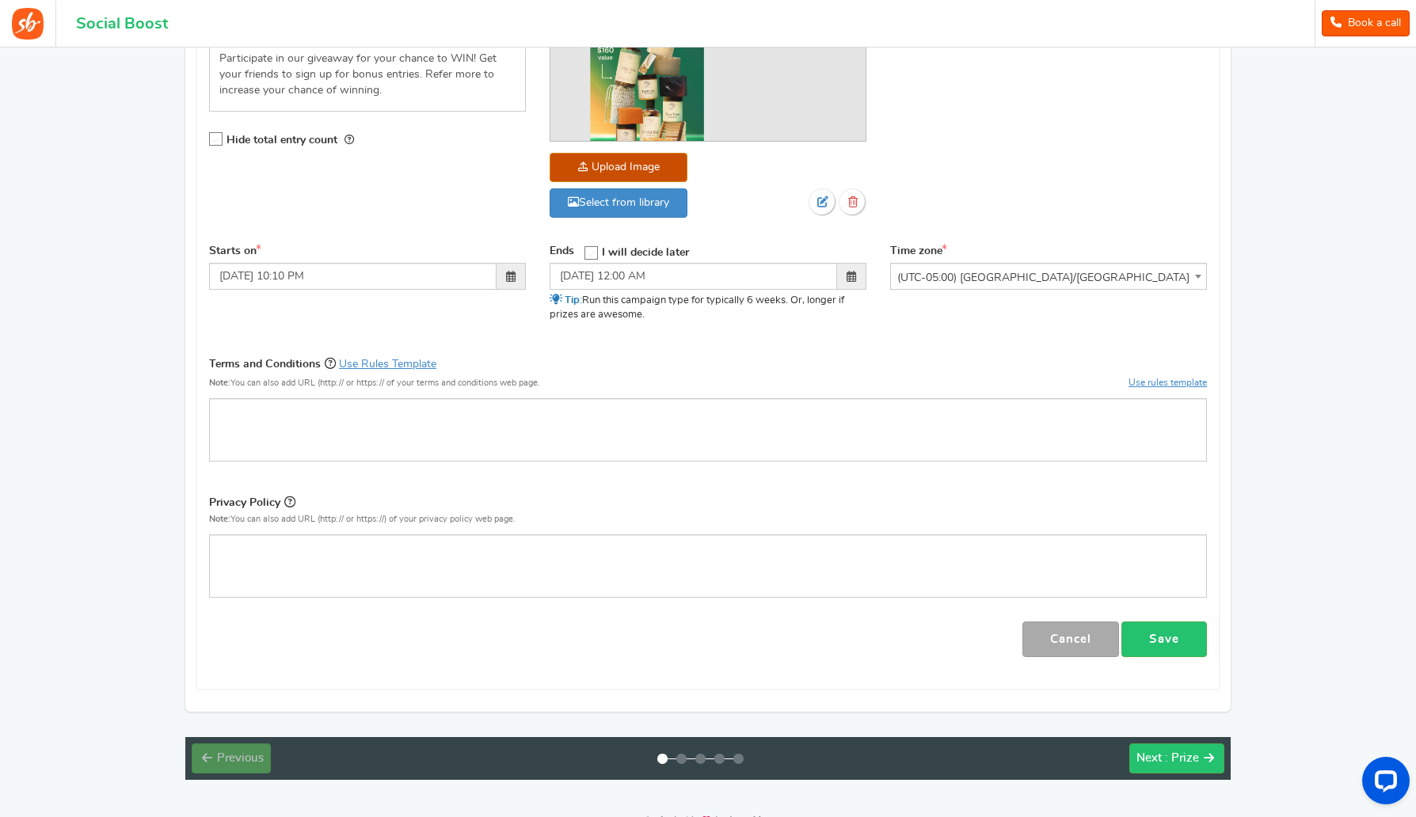
scroll to position [380, 0]
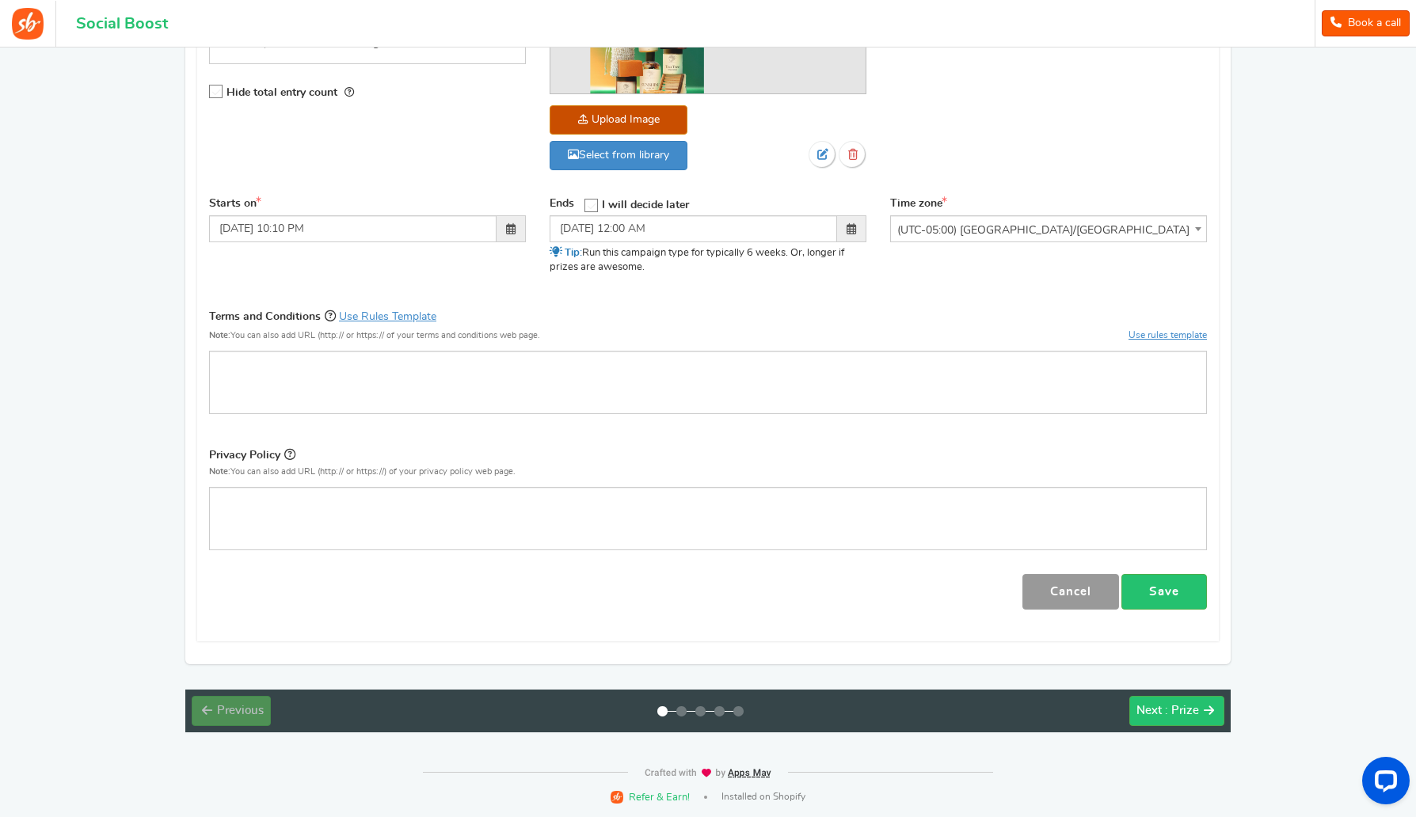
click at [1058, 603] on link "Cancel" at bounding box center [1070, 592] width 97 height 36
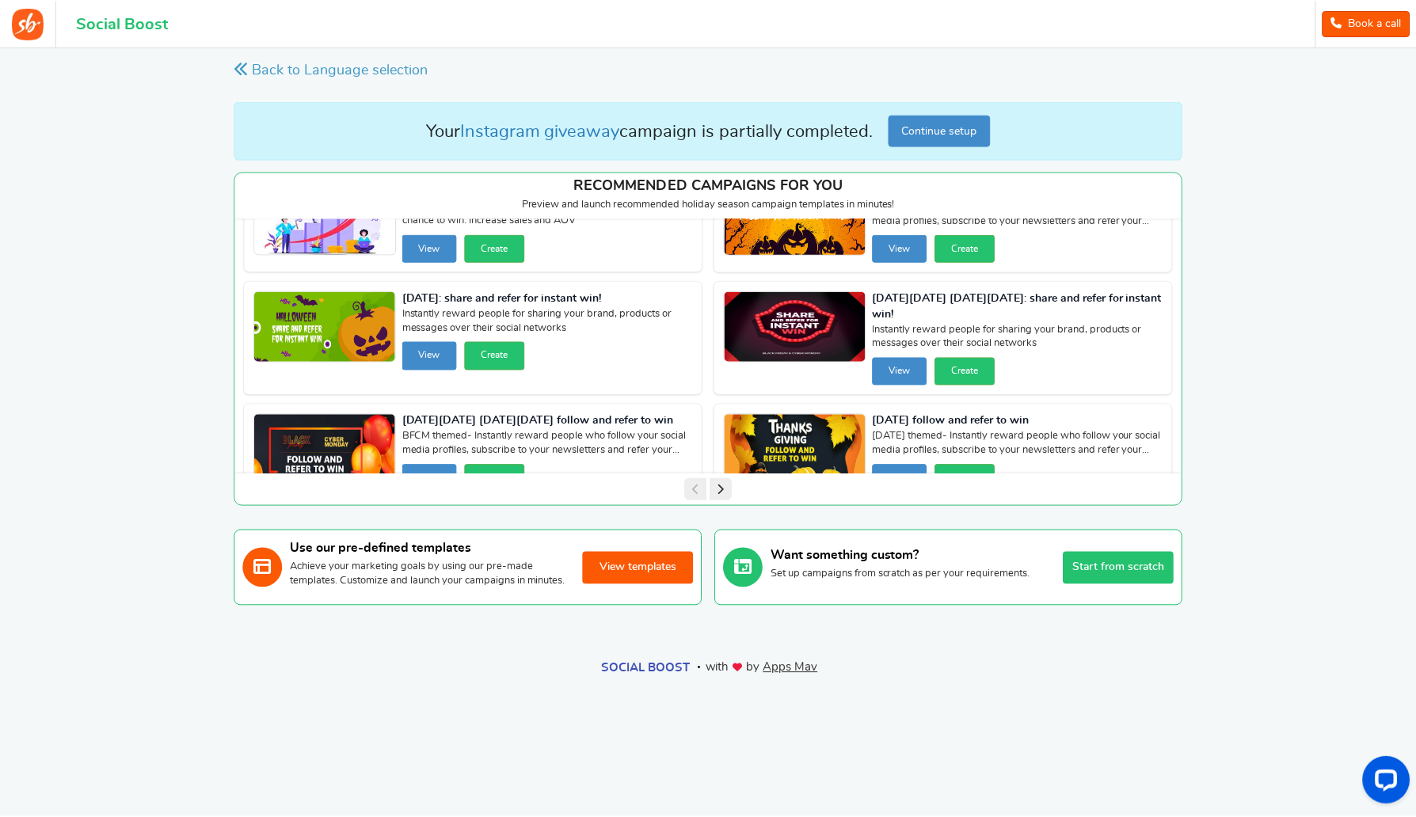
scroll to position [91, 0]
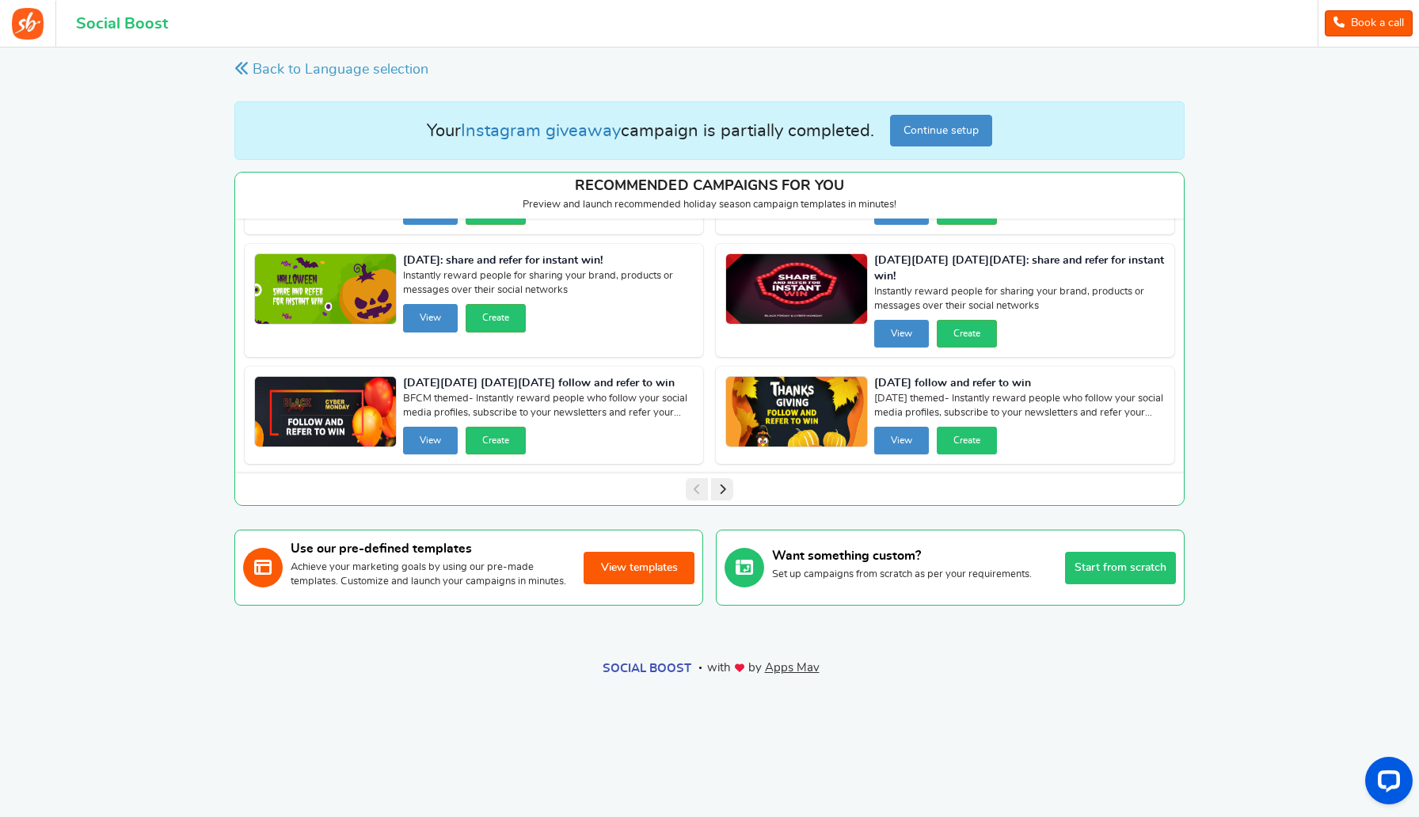
click at [965, 445] on button "Create" at bounding box center [967, 441] width 60 height 28
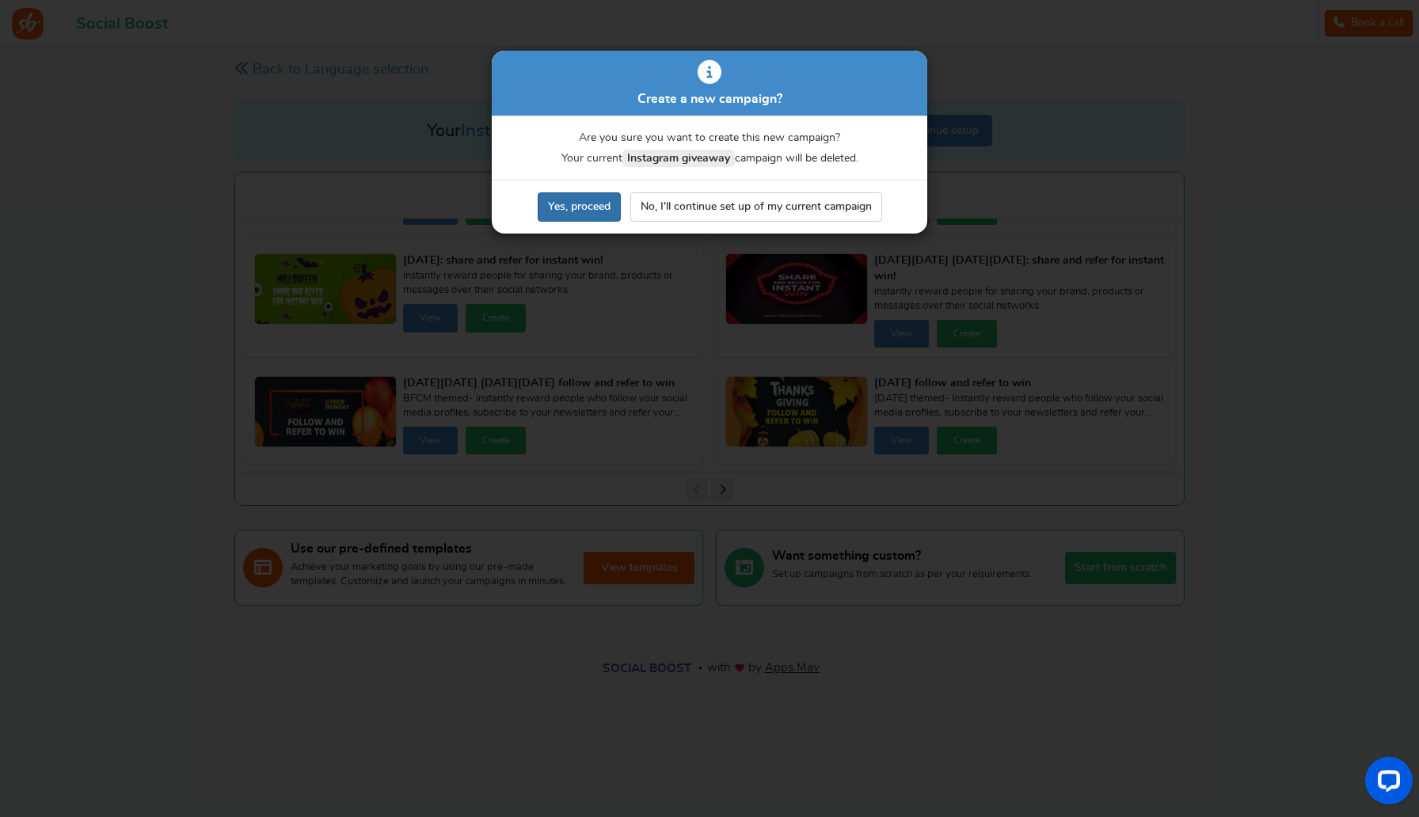
click at [585, 218] on link "Yes, proceed" at bounding box center [579, 206] width 83 height 29
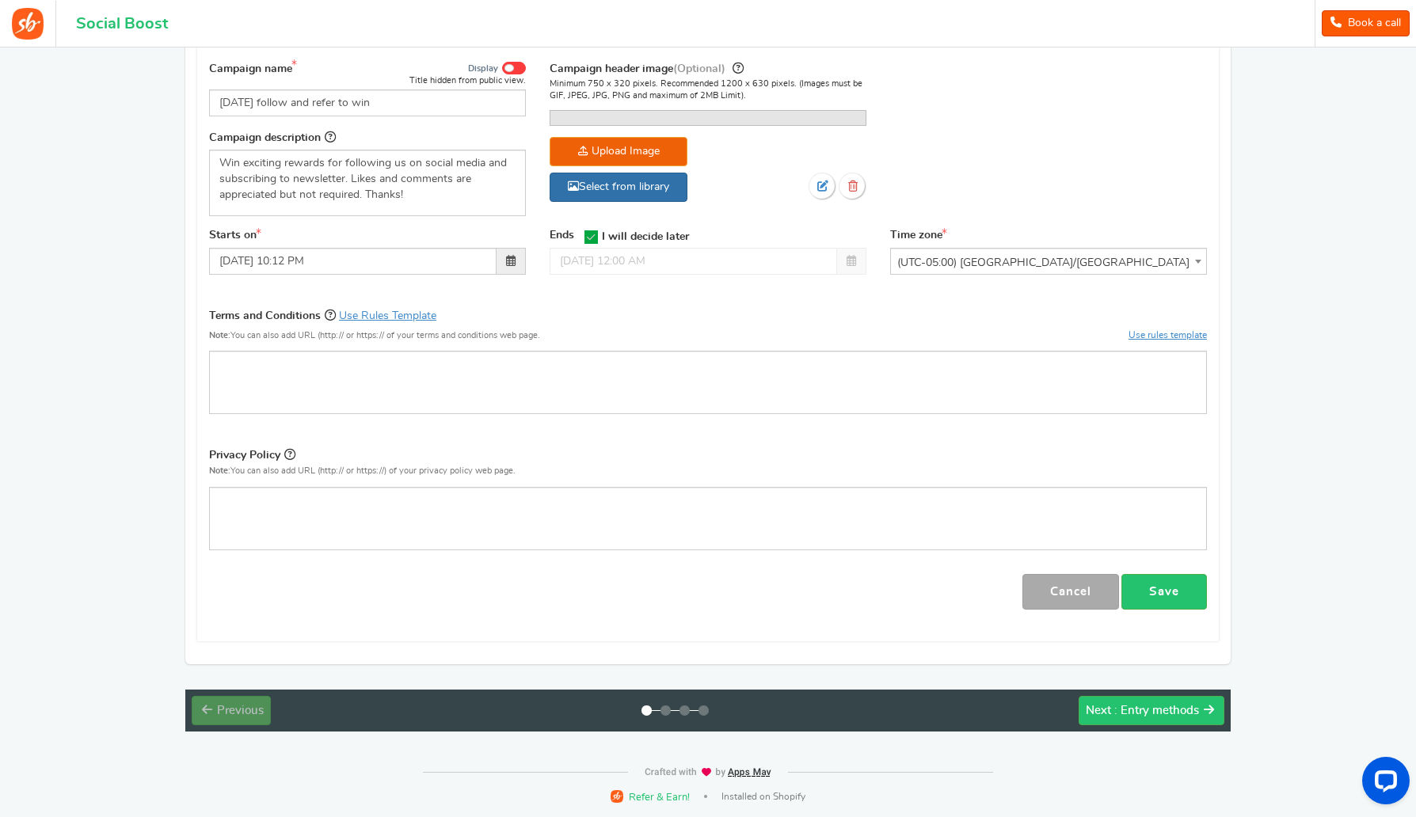
scroll to position [347, 0]
click at [360, 322] on link "Use Rules Template" at bounding box center [387, 315] width 97 height 11
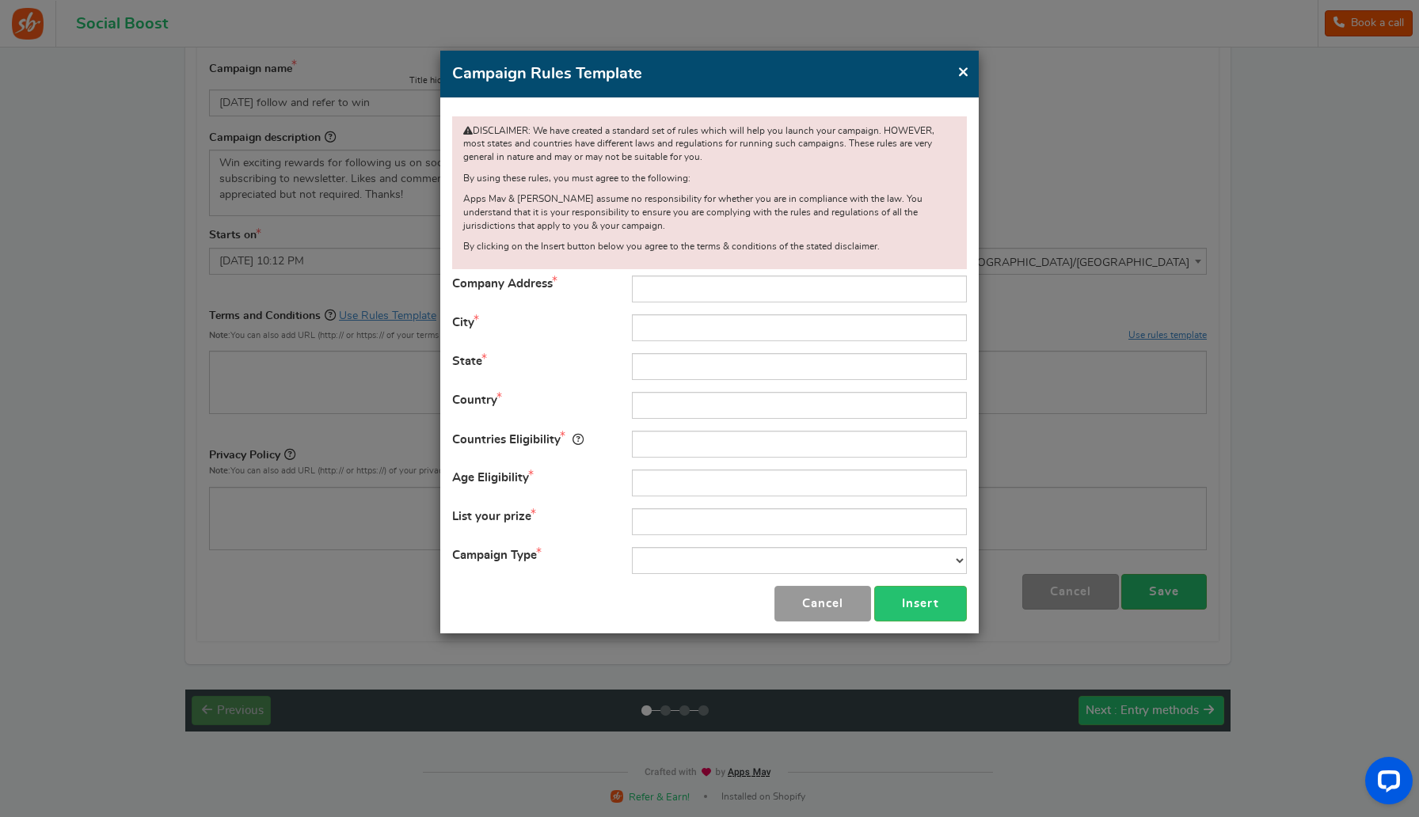
click at [813, 609] on button "Cancel" at bounding box center [823, 604] width 97 height 36
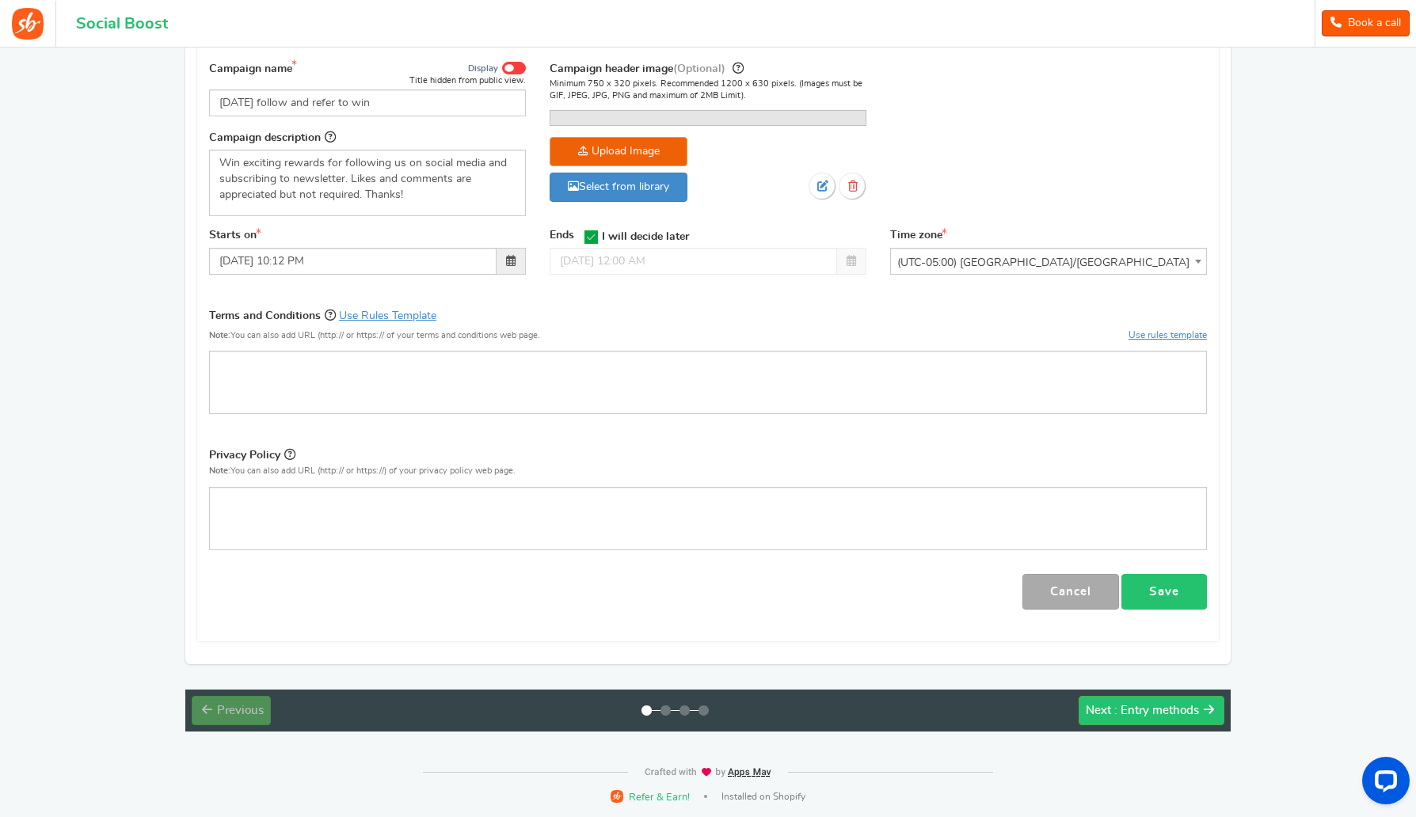
click at [1196, 592] on link "Save" at bounding box center [1164, 592] width 86 height 36
click at [660, 202] on link "Select from library" at bounding box center [619, 187] width 138 height 29
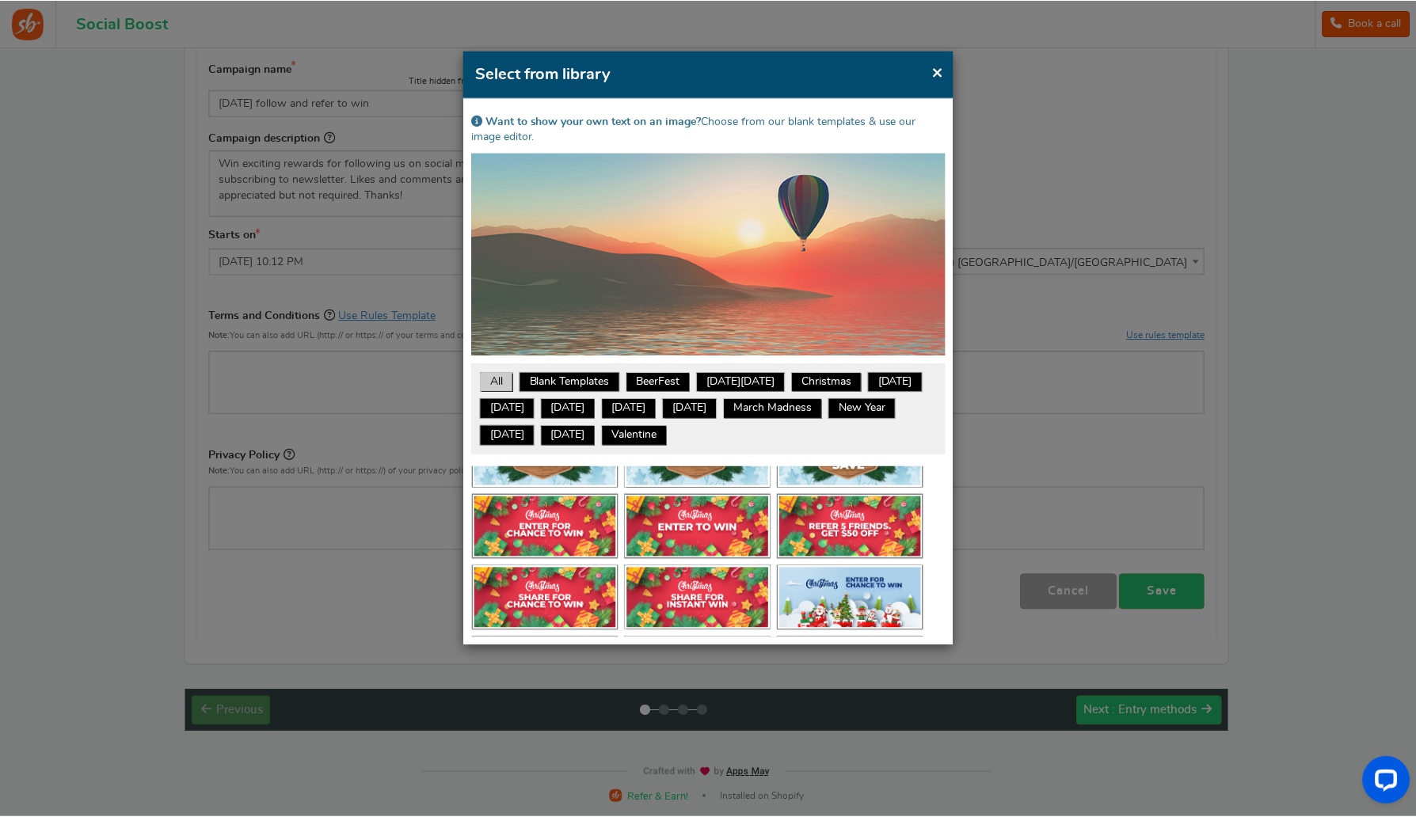
scroll to position [2662, 0]
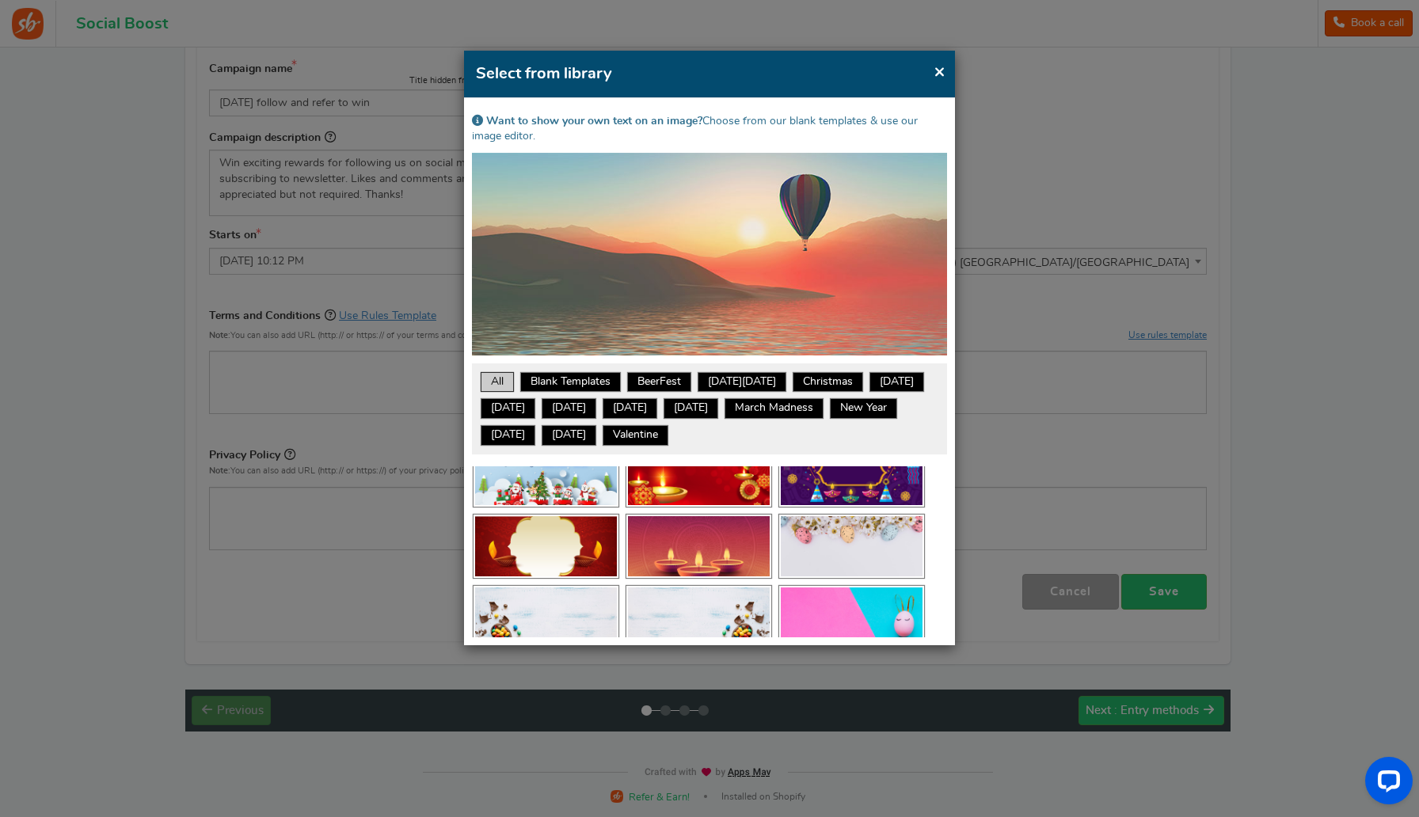
click at [935, 74] on span "×" at bounding box center [940, 72] width 12 height 20
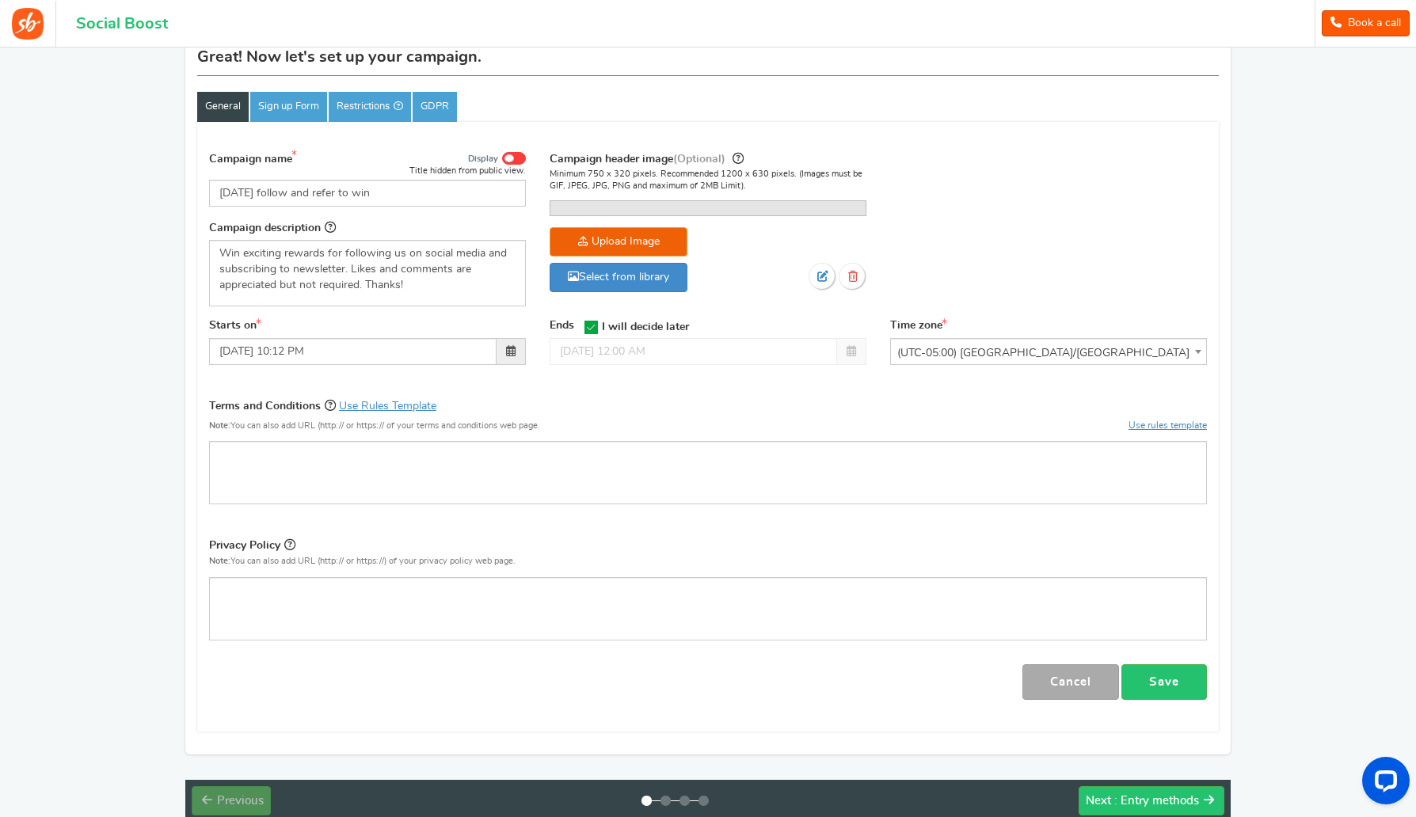
scroll to position [119, 0]
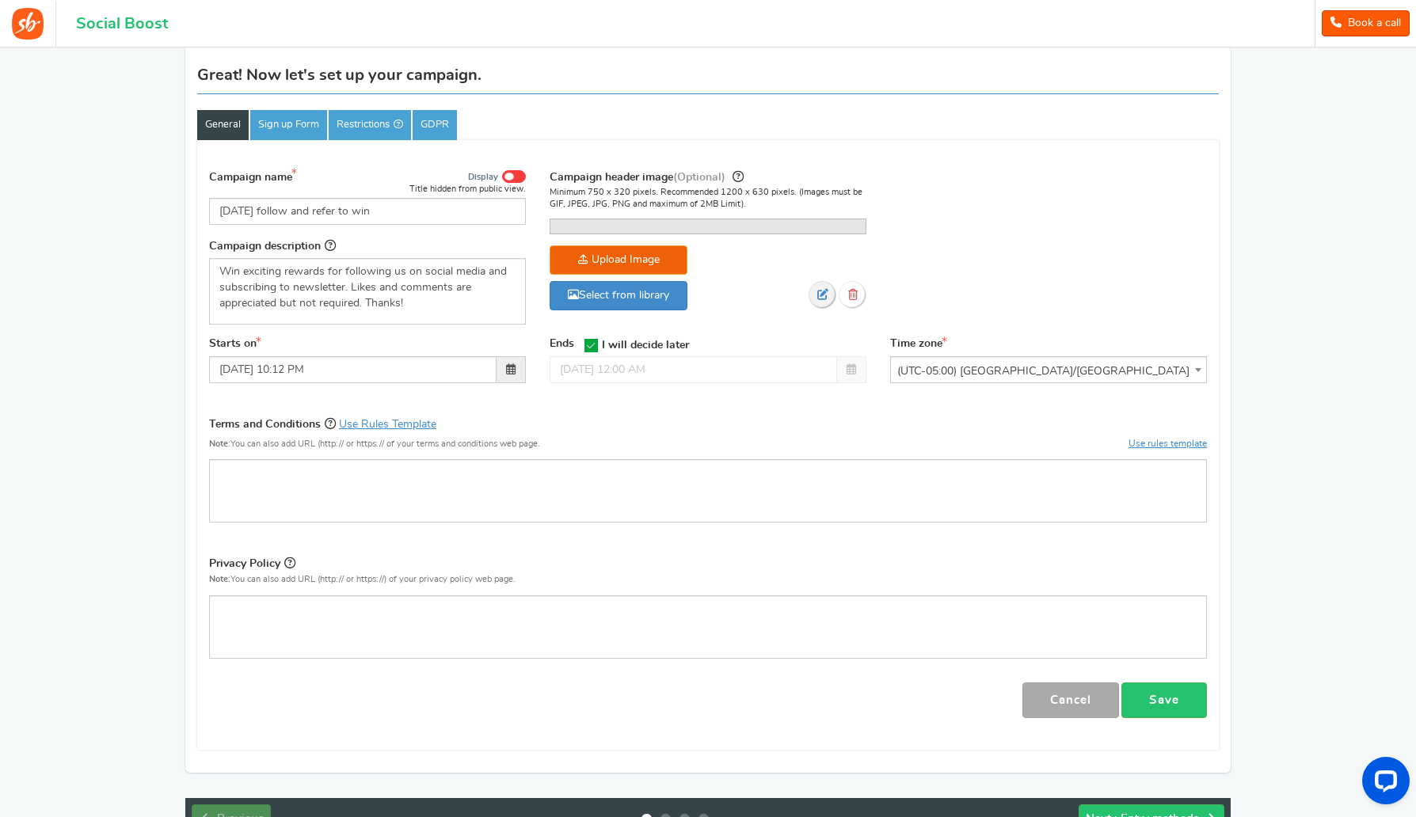
click at [828, 300] on icon at bounding box center [822, 294] width 11 height 11
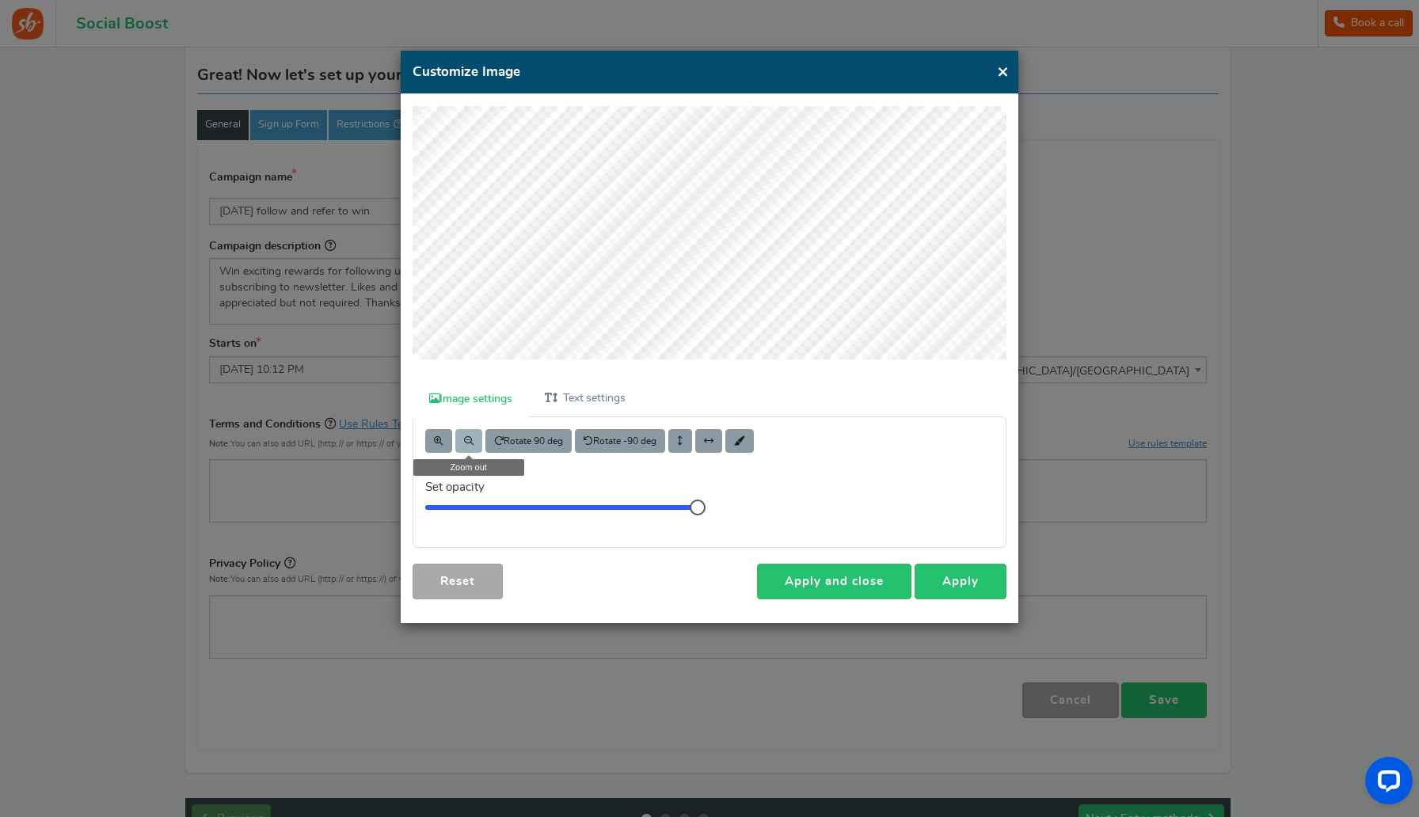
click at [464, 440] on span at bounding box center [469, 441] width 10 height 10
click at [475, 436] on button at bounding box center [468, 441] width 27 height 24
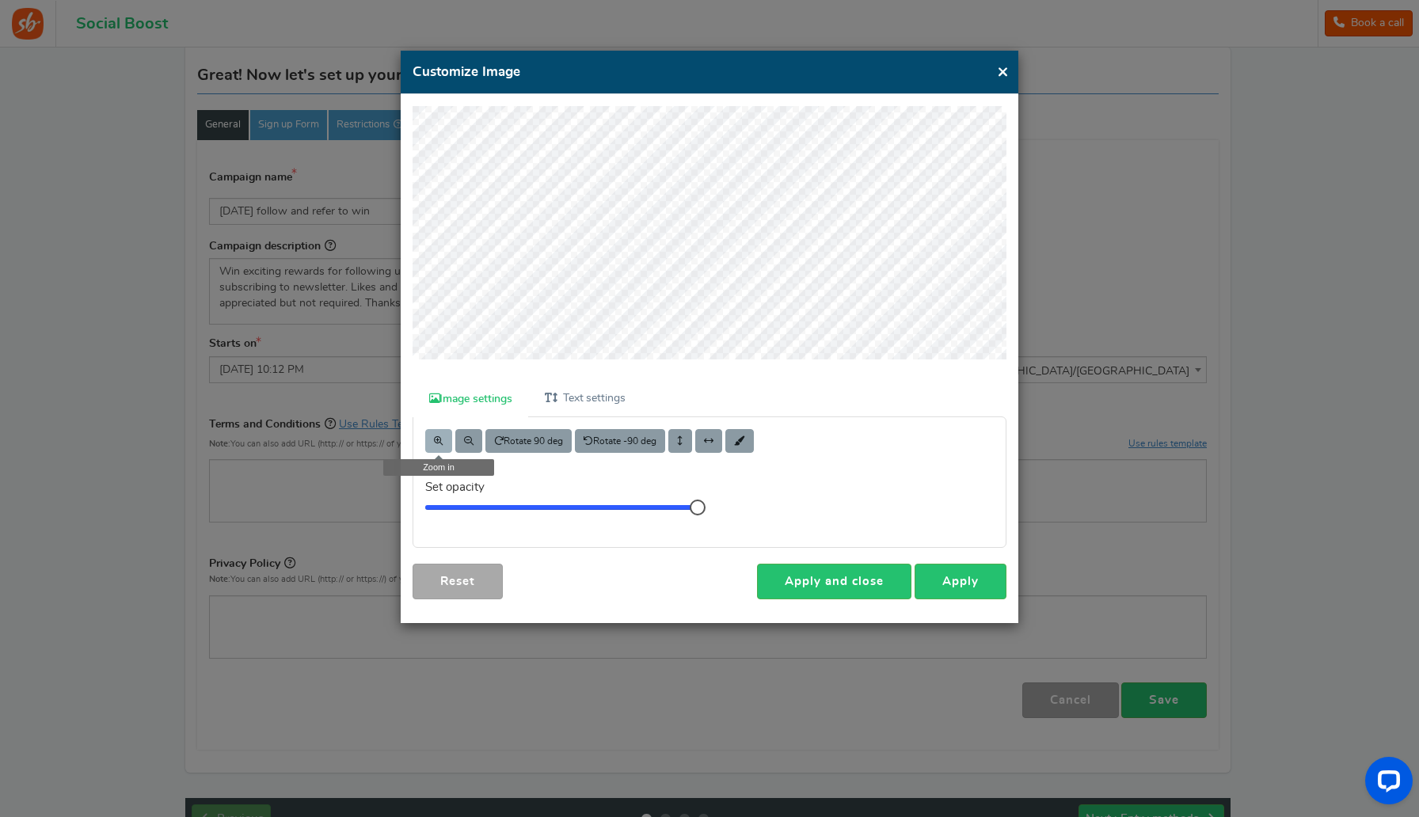
click at [435, 441] on span at bounding box center [439, 441] width 10 height 10
click at [550, 440] on button "Rotate 90 deg" at bounding box center [528, 441] width 86 height 24
click at [601, 435] on button "Rotate -90 deg" at bounding box center [620, 441] width 90 height 24
click at [601, 436] on button "Rotate -90 deg" at bounding box center [620, 441] width 90 height 24
click at [955, 569] on link "Apply" at bounding box center [961, 582] width 92 height 36
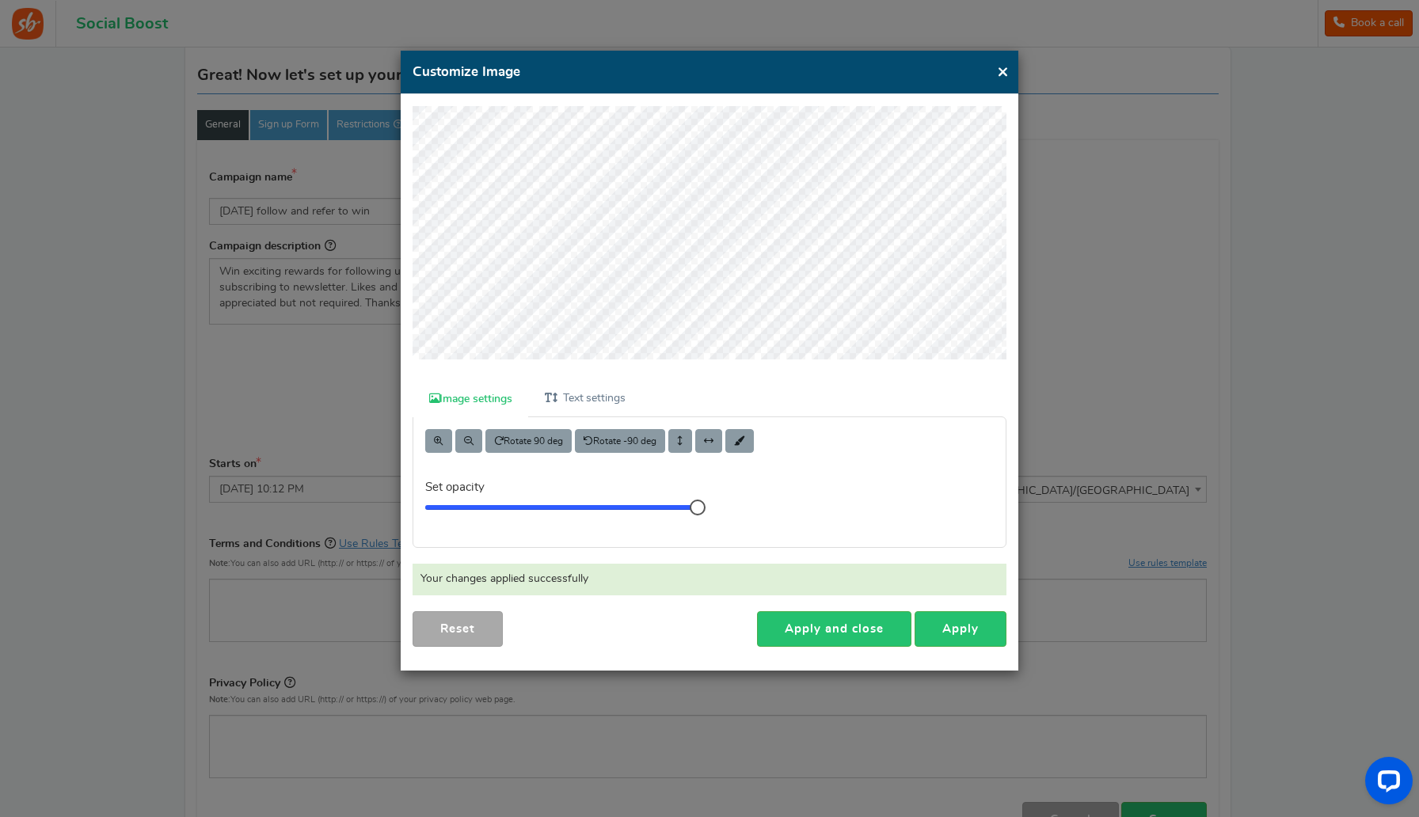
click at [1003, 71] on button "×" at bounding box center [1003, 72] width 12 height 20
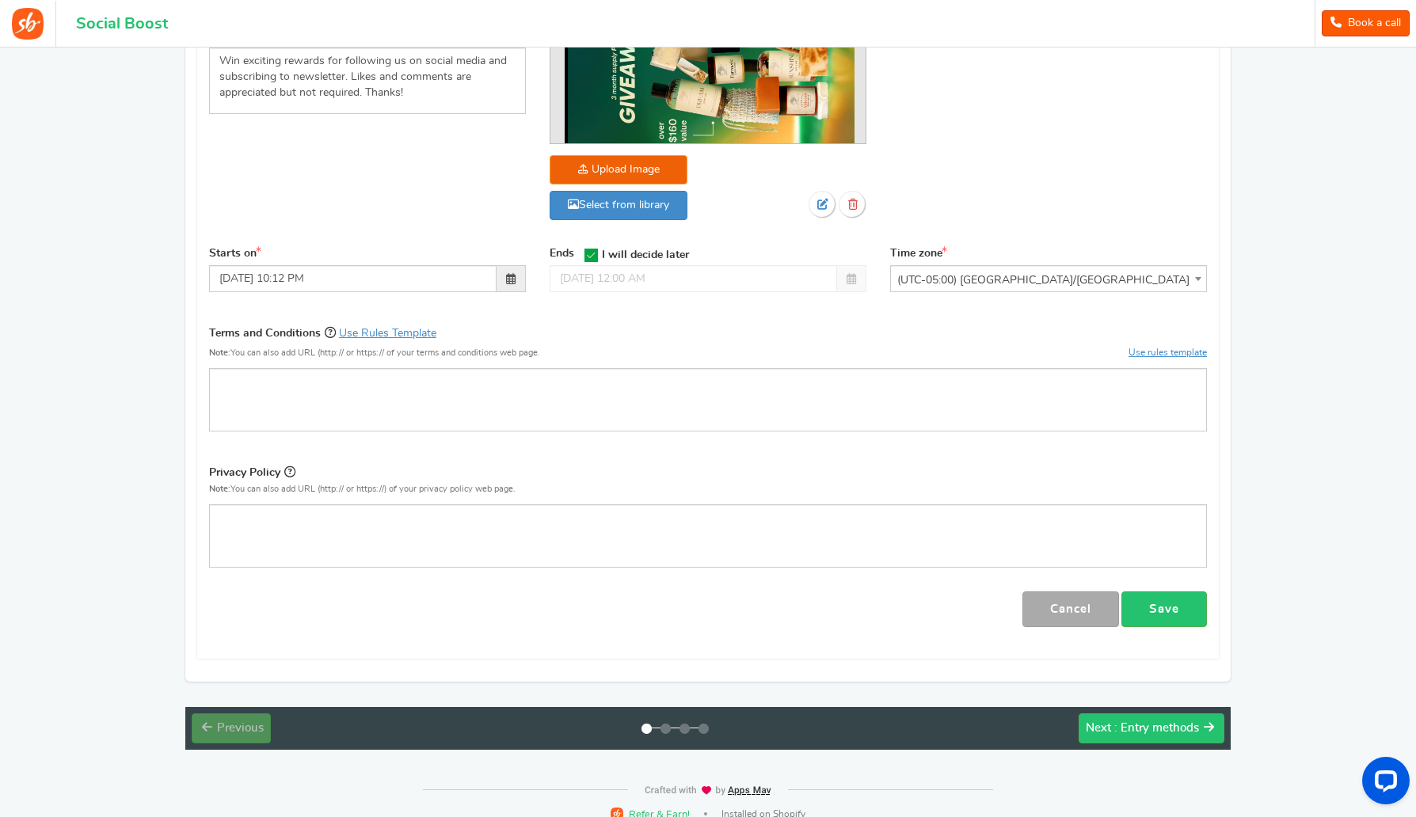
scroll to position [347, 0]
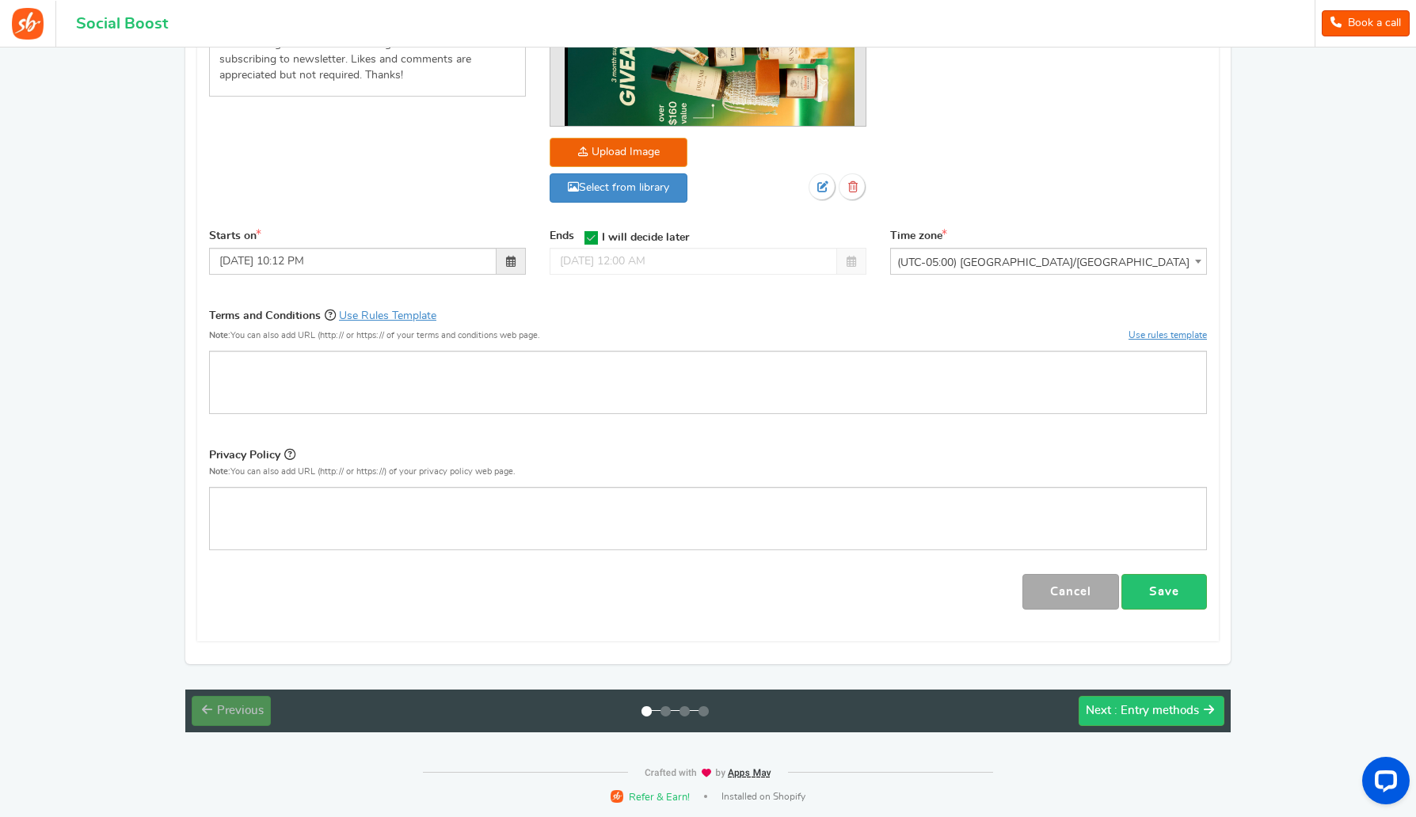
click at [1137, 612] on div "Campaign | Visible only to the entered Zip/Post Codes Visitors will be prompted…" at bounding box center [708, 276] width 1022 height 729
click at [1151, 589] on link "Save" at bounding box center [1164, 592] width 86 height 36
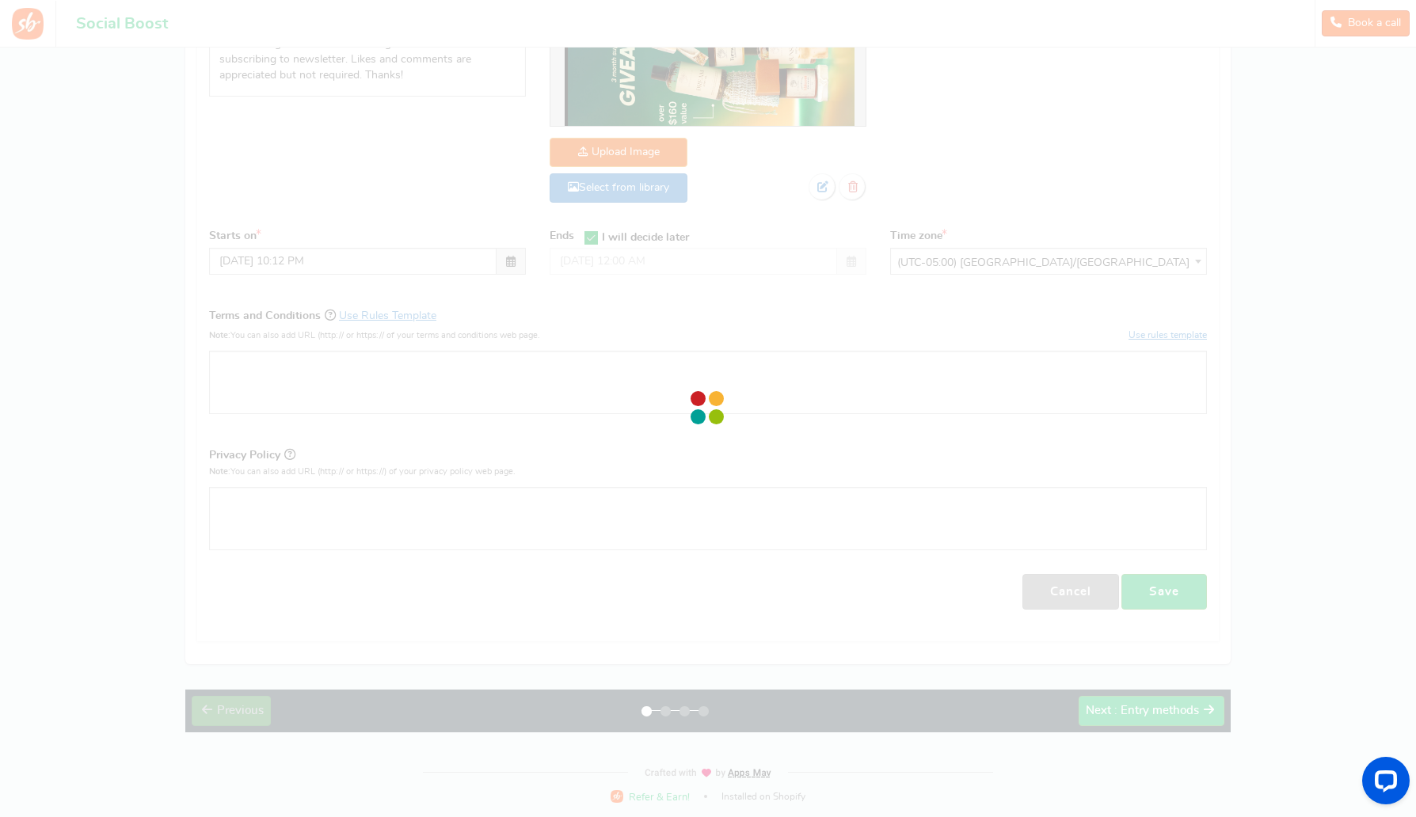
click at [1144, 711] on div at bounding box center [708, 408] width 1416 height 817
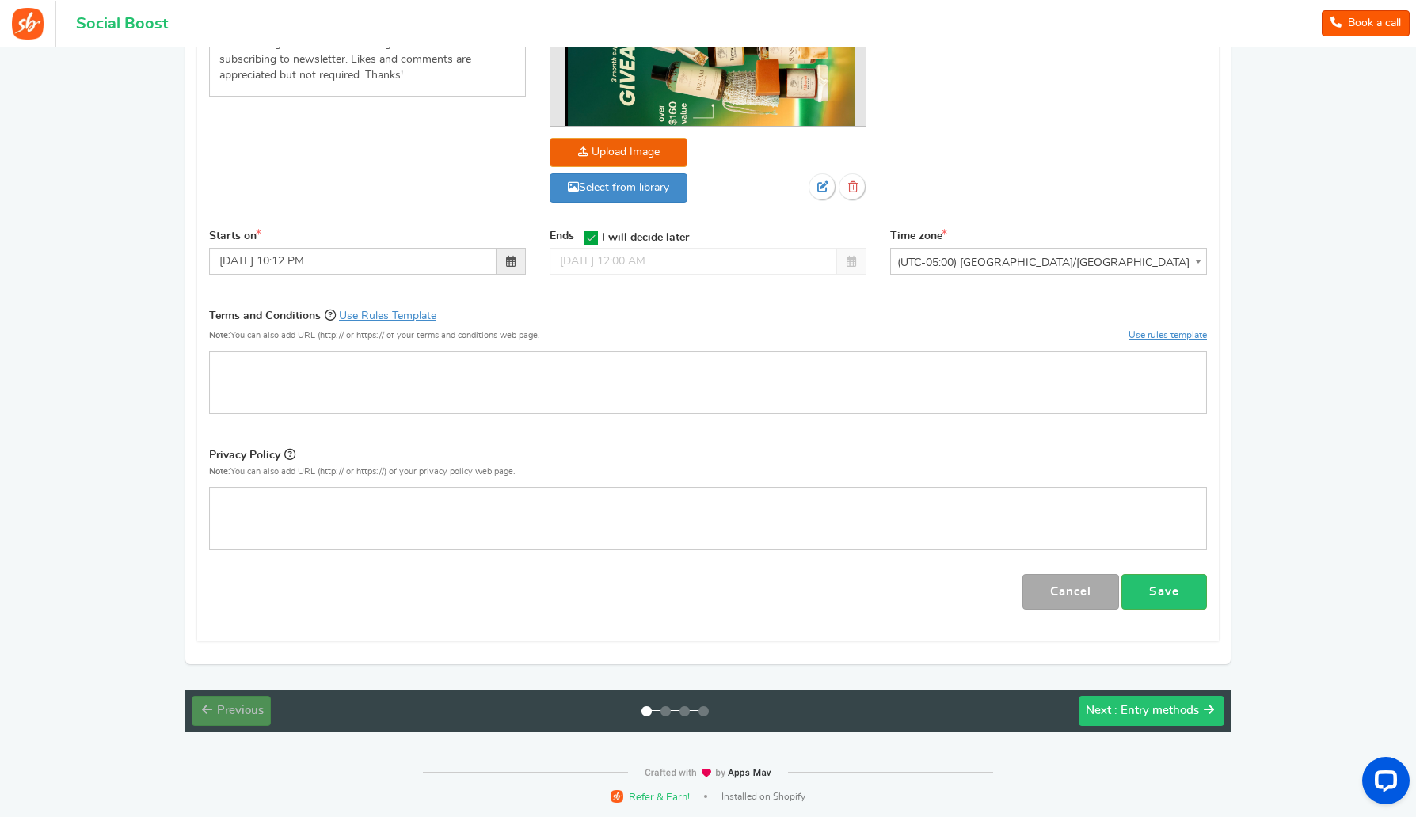
click at [1139, 717] on span ": Entry methods" at bounding box center [1156, 711] width 85 height 12
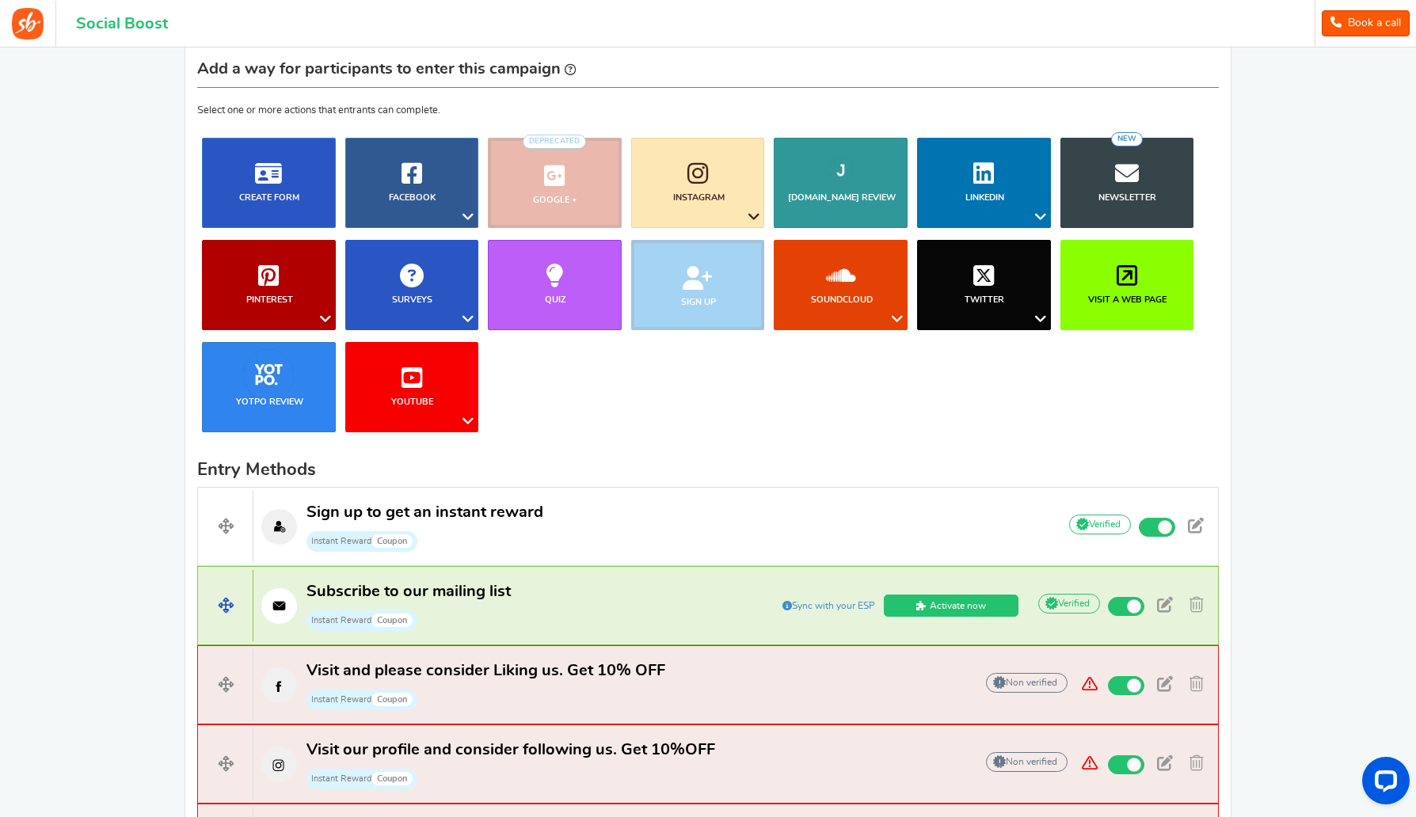
scroll to position [112, 0]
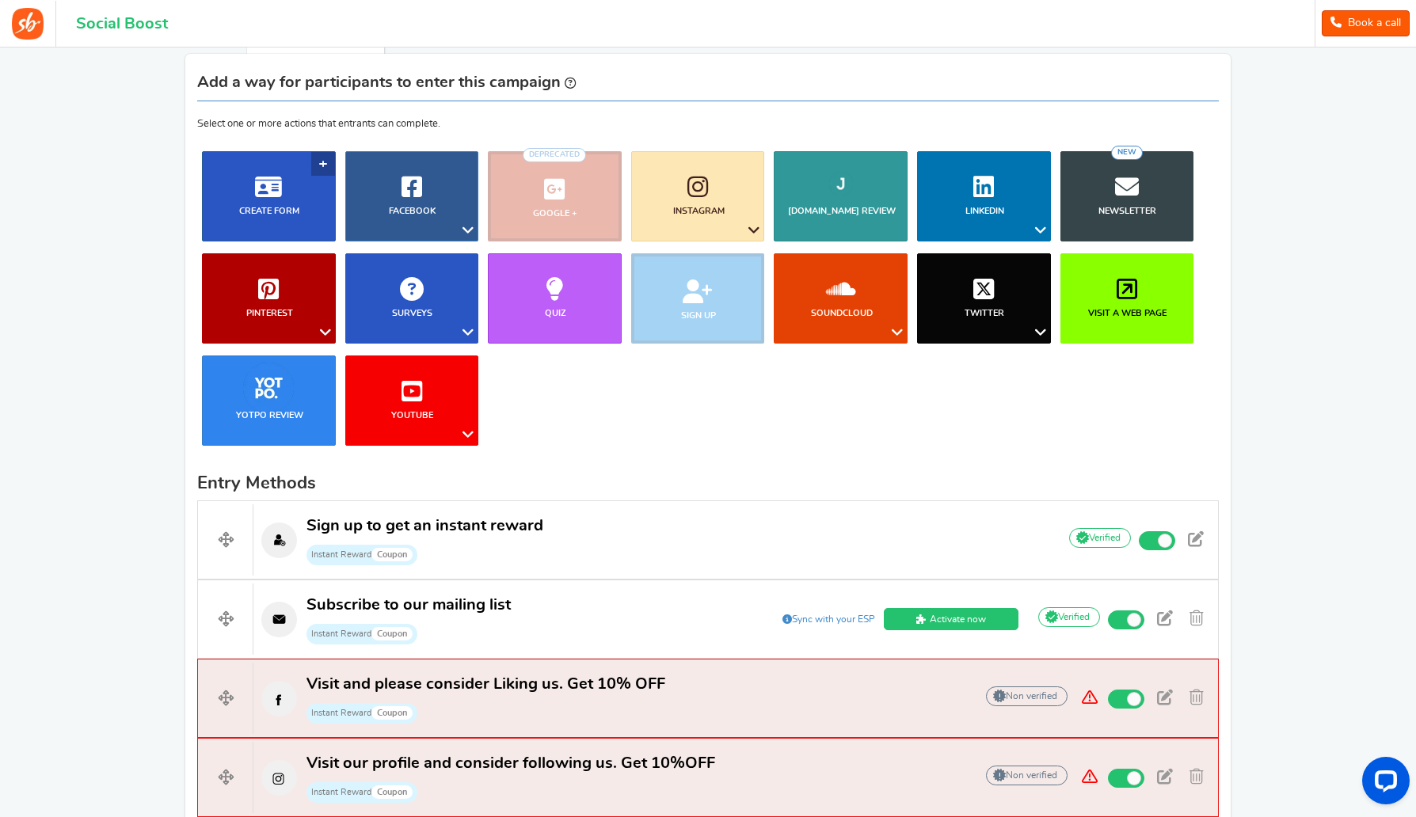
click at [246, 219] on link "Create Form" at bounding box center [269, 196] width 134 height 90
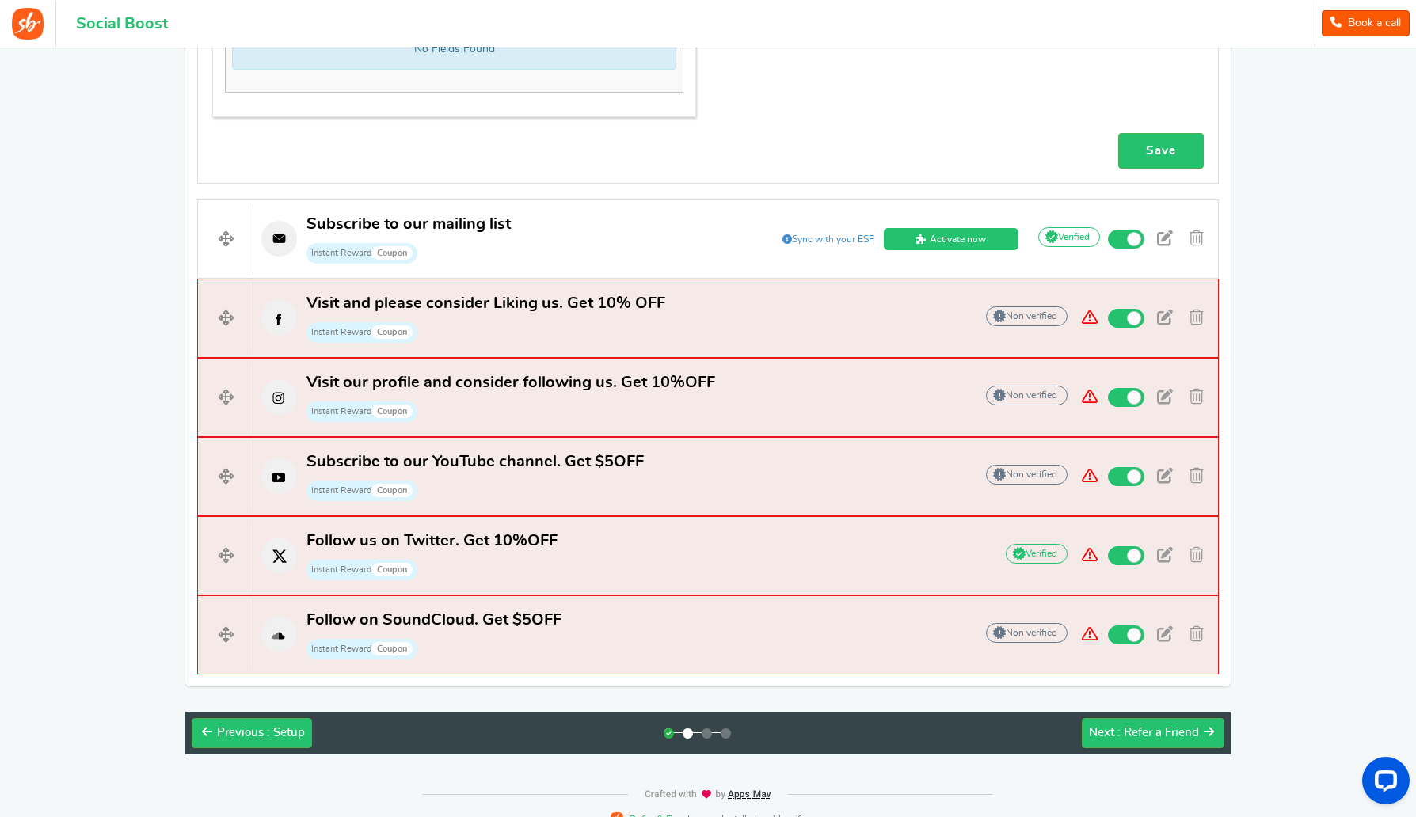
scroll to position [1213, 0]
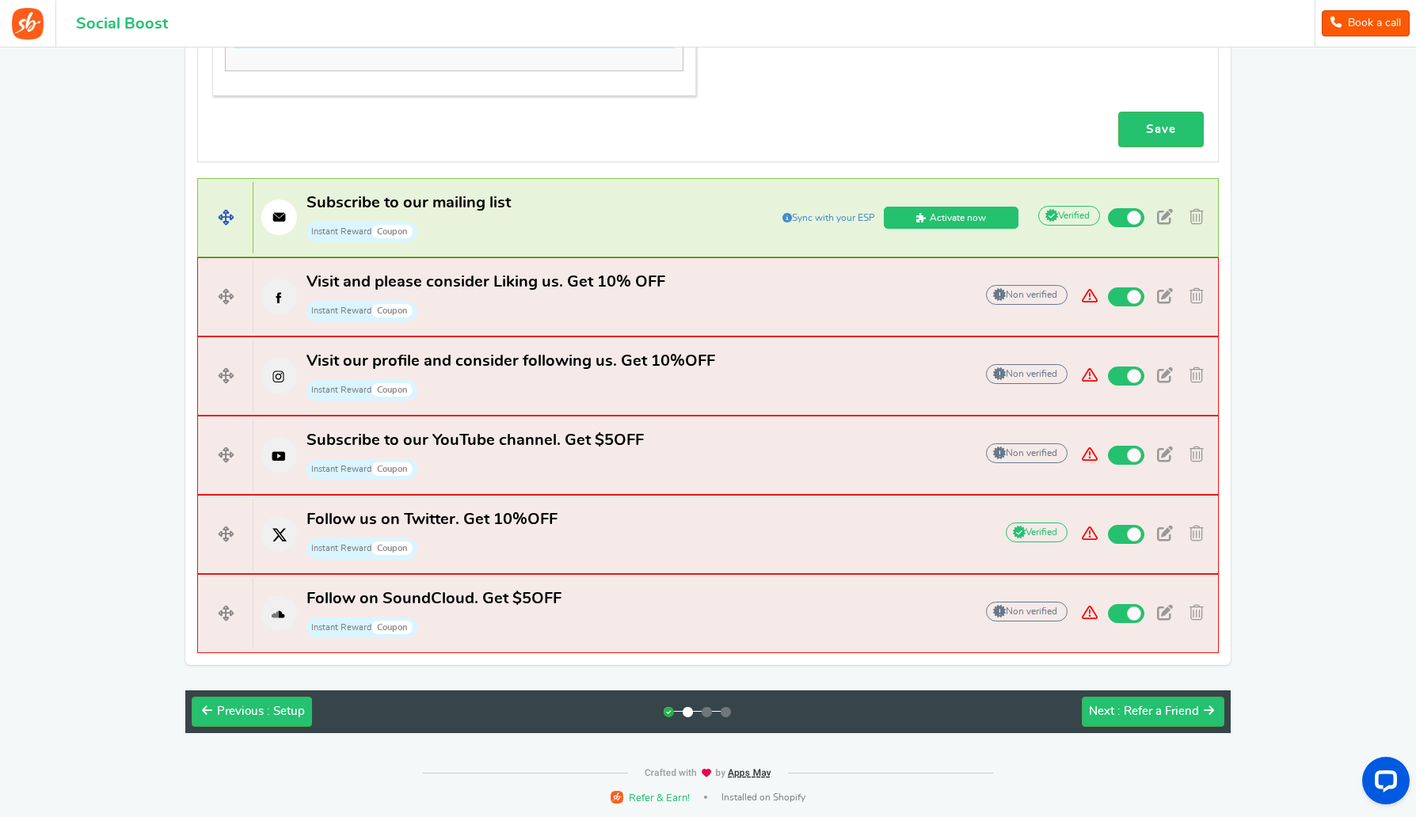
click at [977, 219] on link "Activate now" at bounding box center [951, 218] width 135 height 22
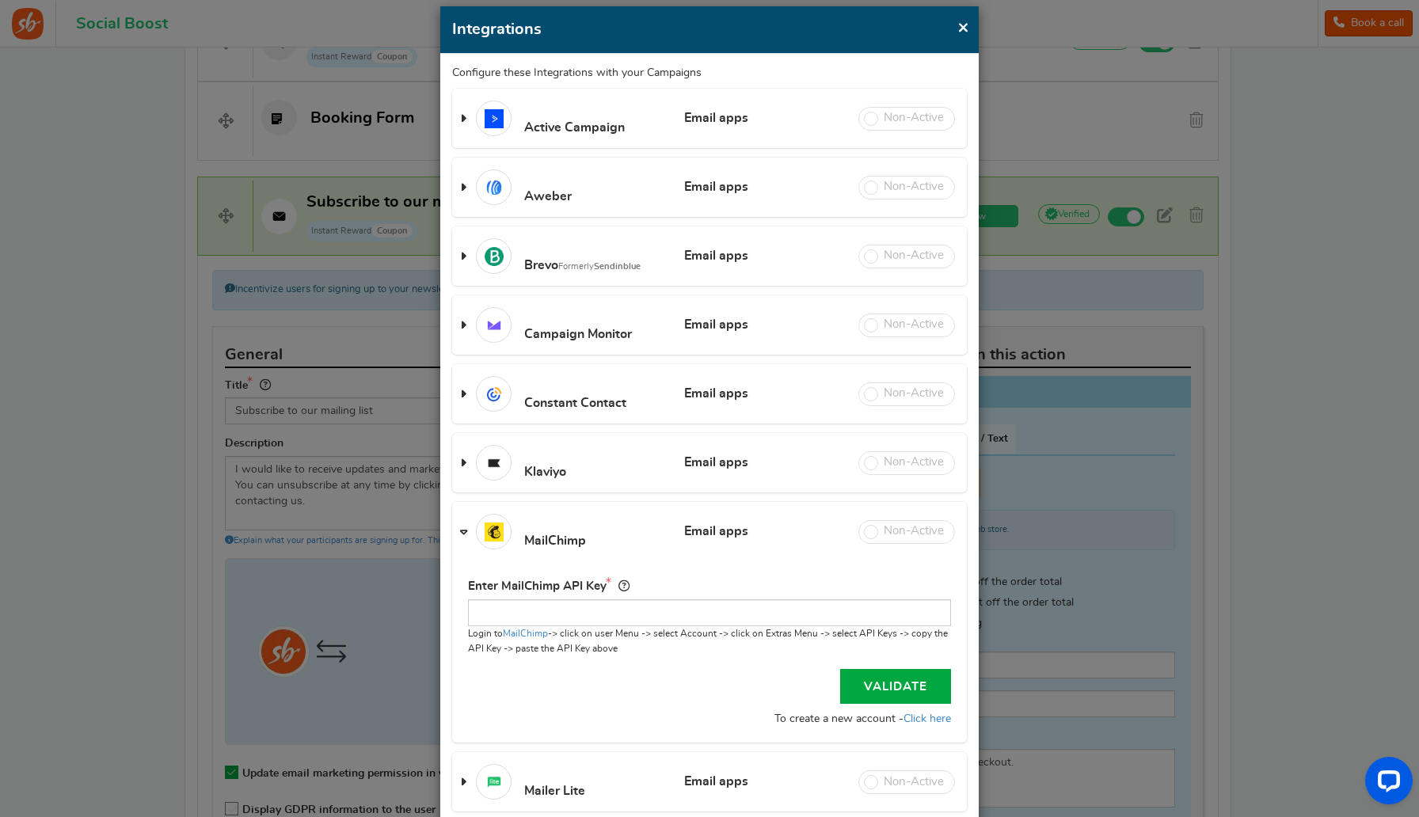
scroll to position [49, 0]
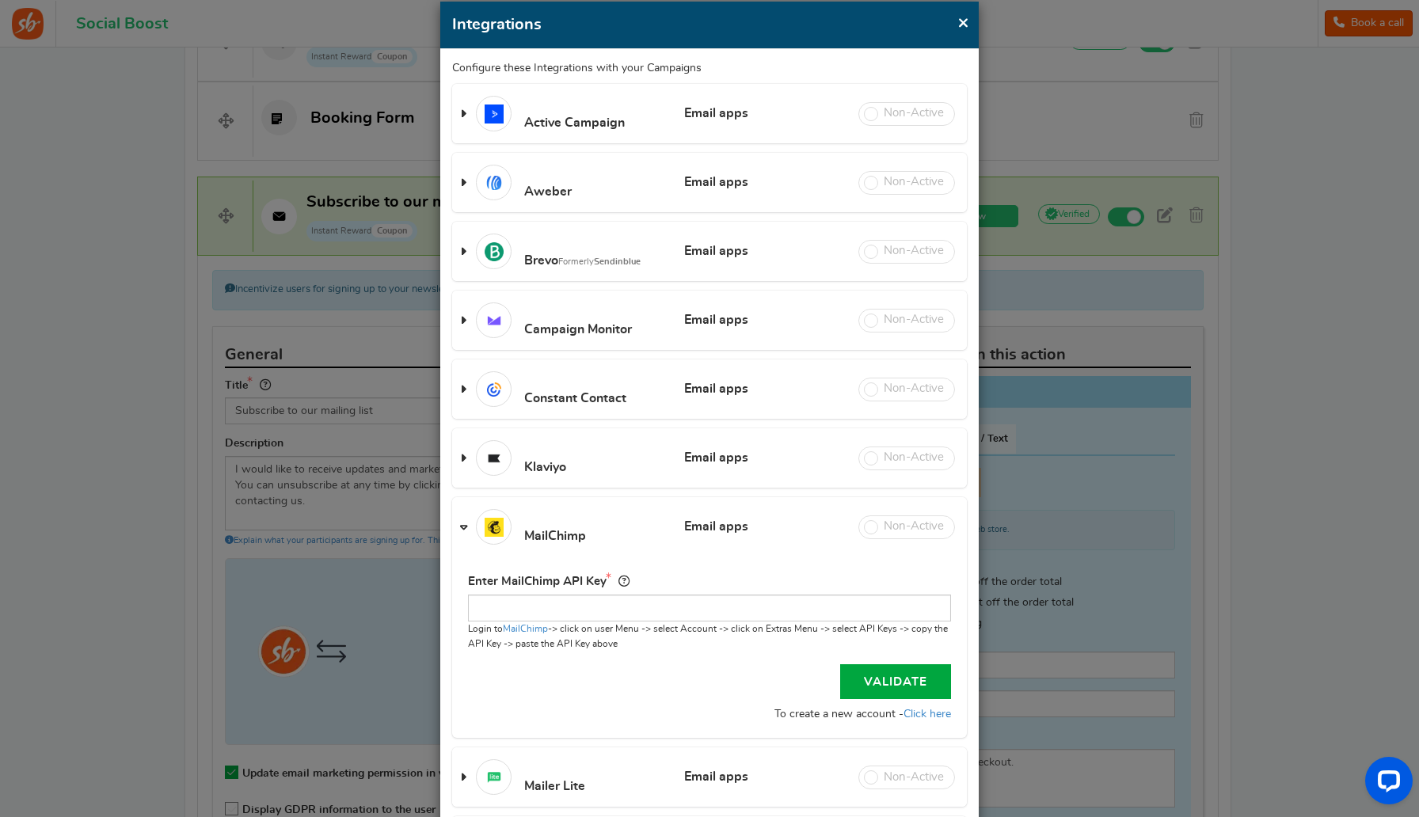
click at [730, 465] on span "Email apps" at bounding box center [716, 458] width 79 height 14
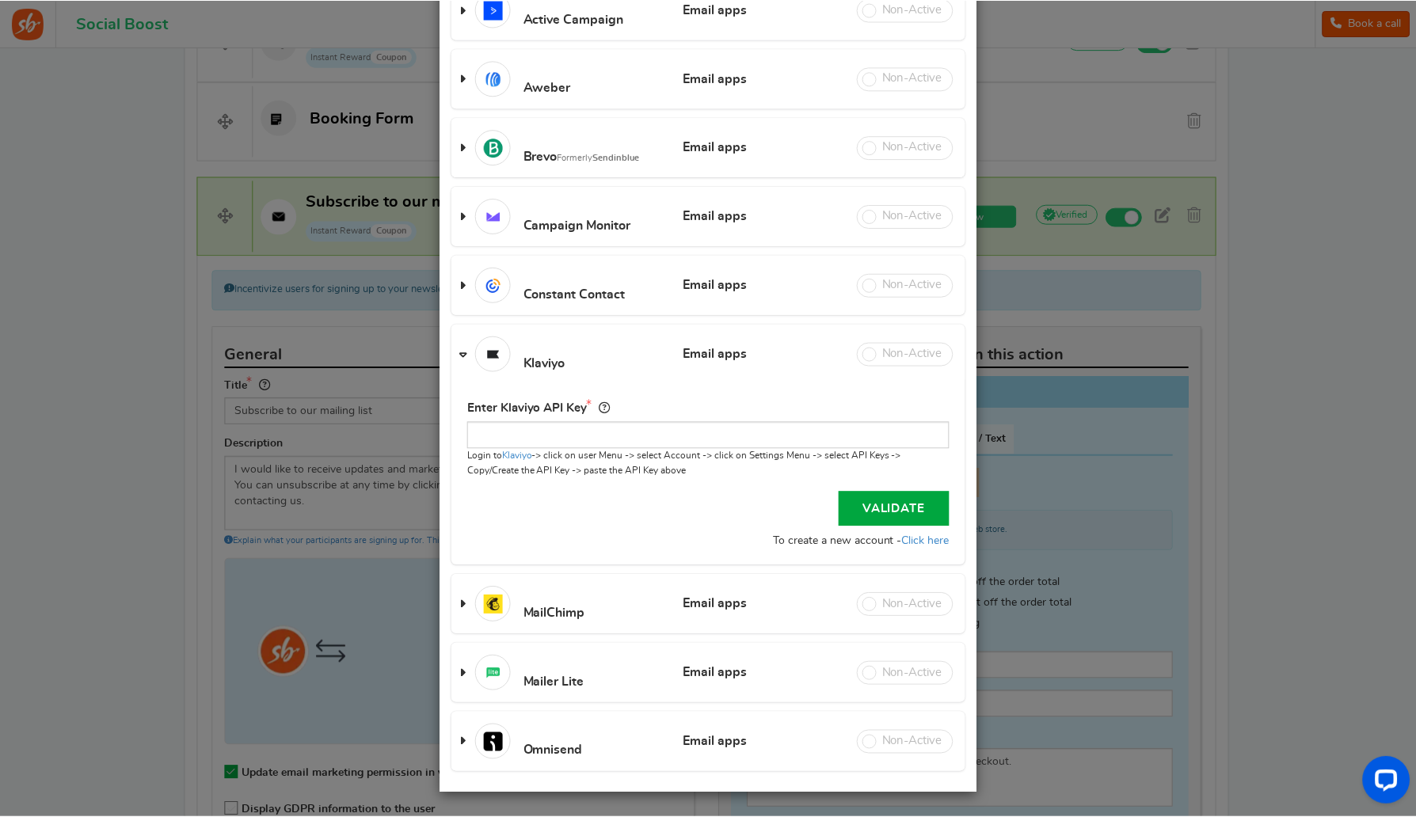
scroll to position [0, 0]
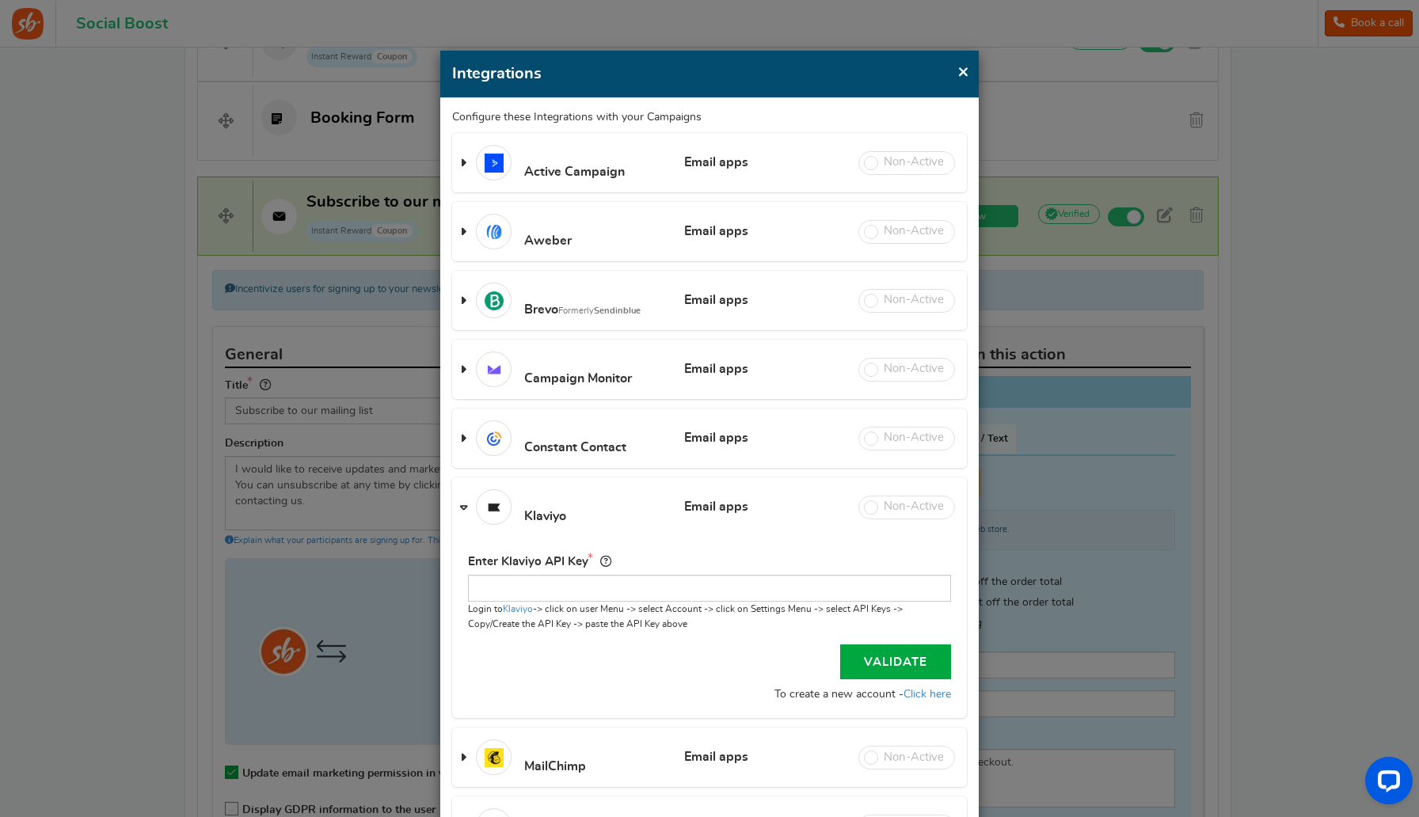
click at [967, 78] on span "×" at bounding box center [964, 72] width 12 height 20
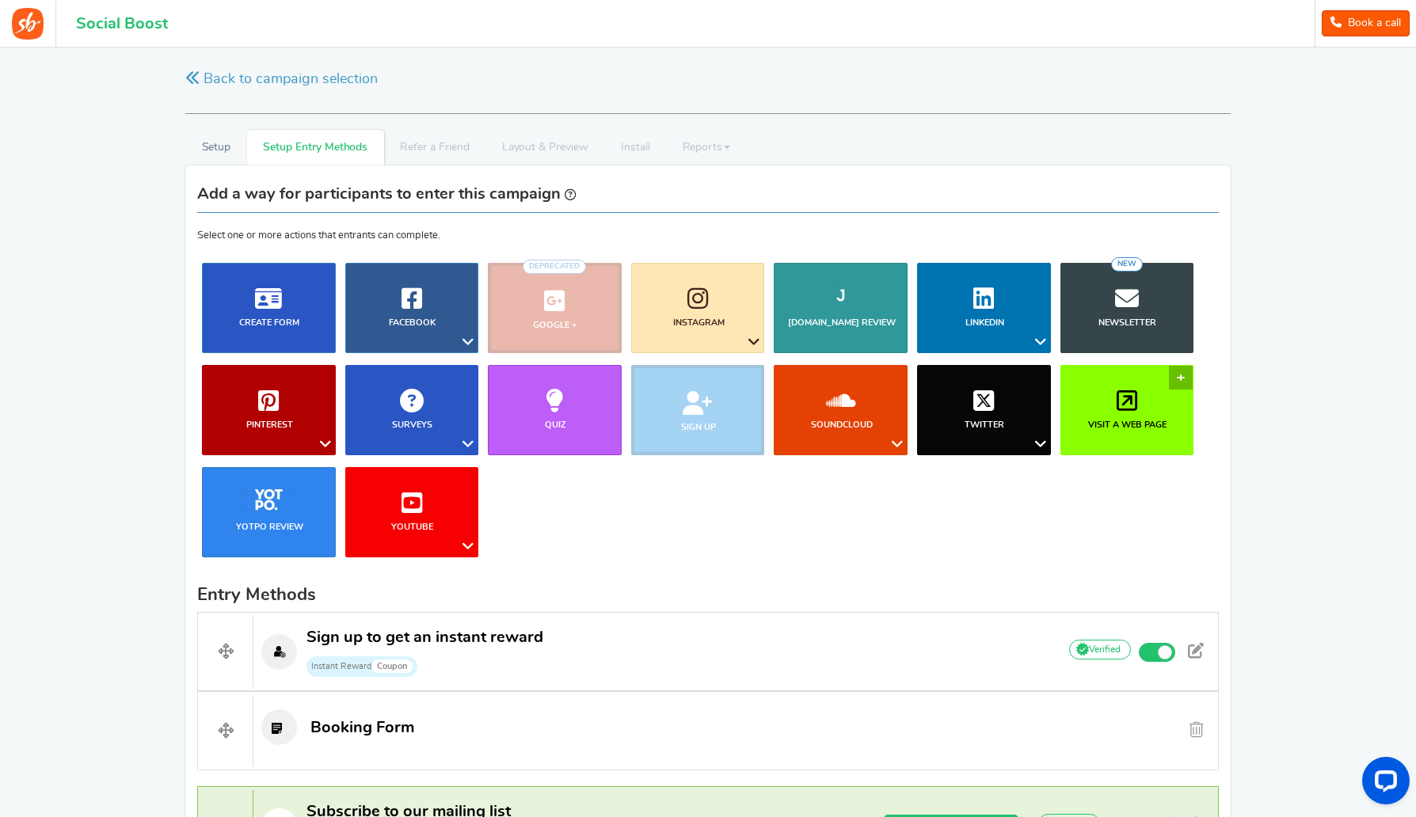
click at [1091, 424] on b "Visit a web page" at bounding box center [1127, 425] width 78 height 9
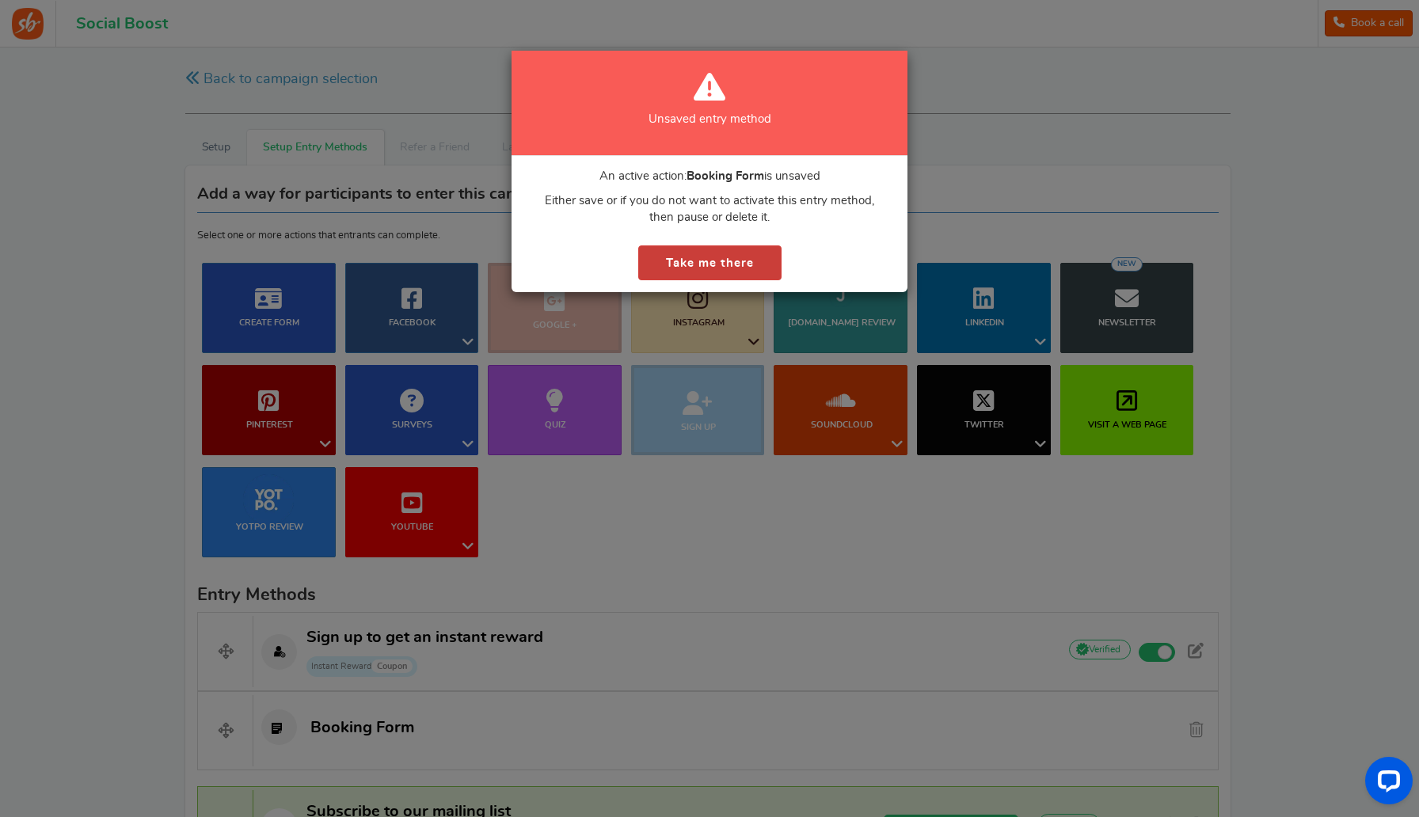
click at [757, 259] on button "Take me there" at bounding box center [709, 264] width 143 height 36
